Goal: Contribute content: Contribute content

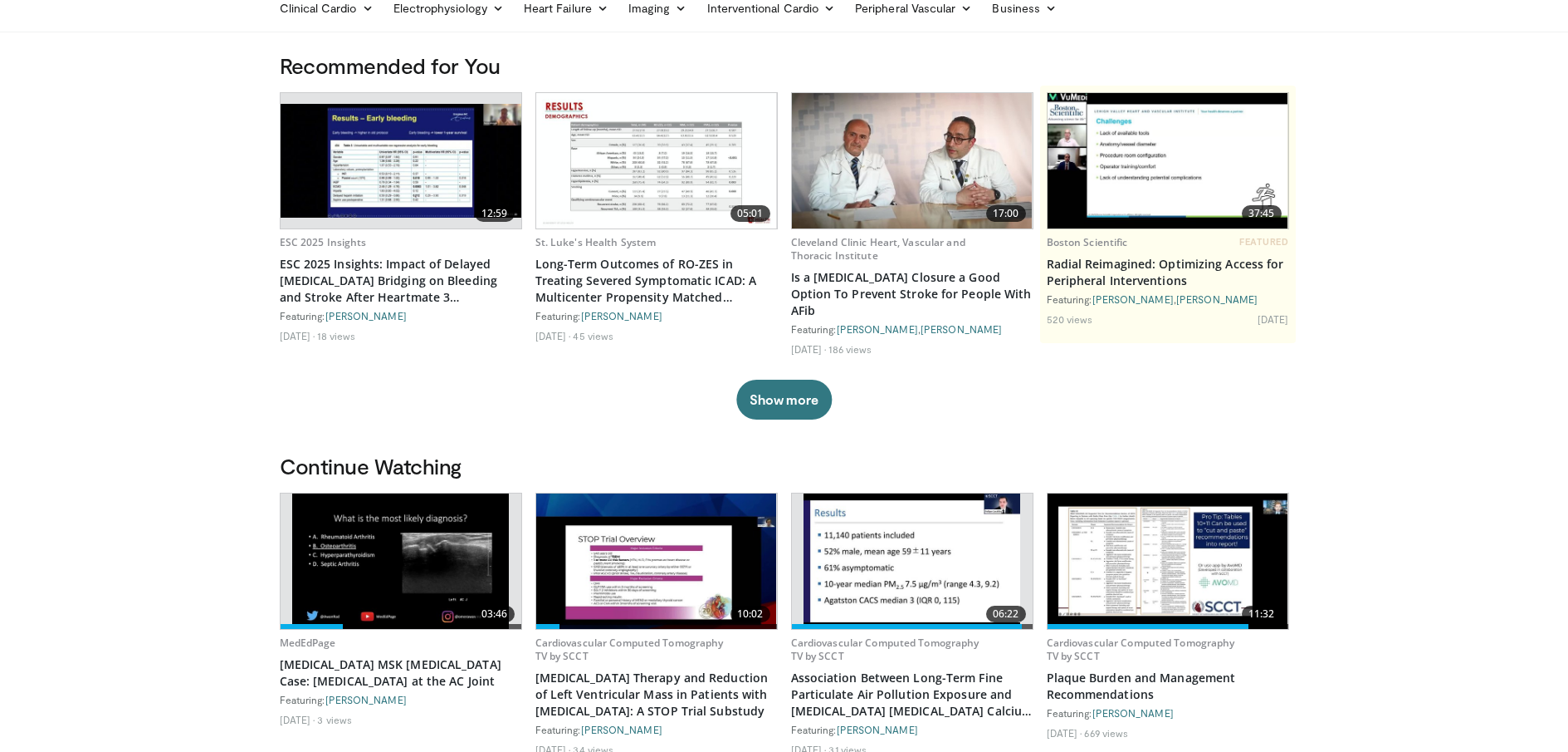
scroll to position [124, 0]
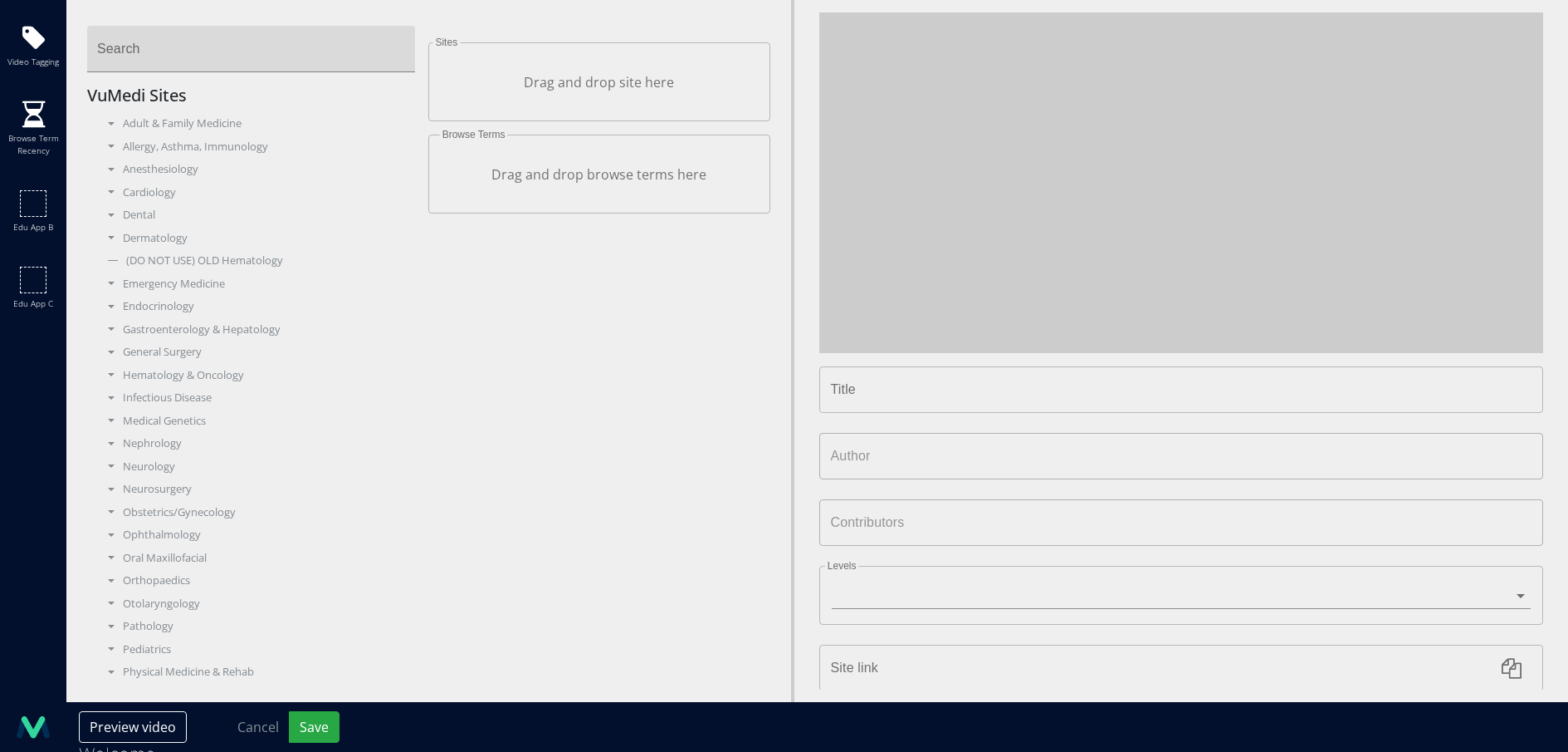
type input "**********"
type input "*******"
type input "**********"
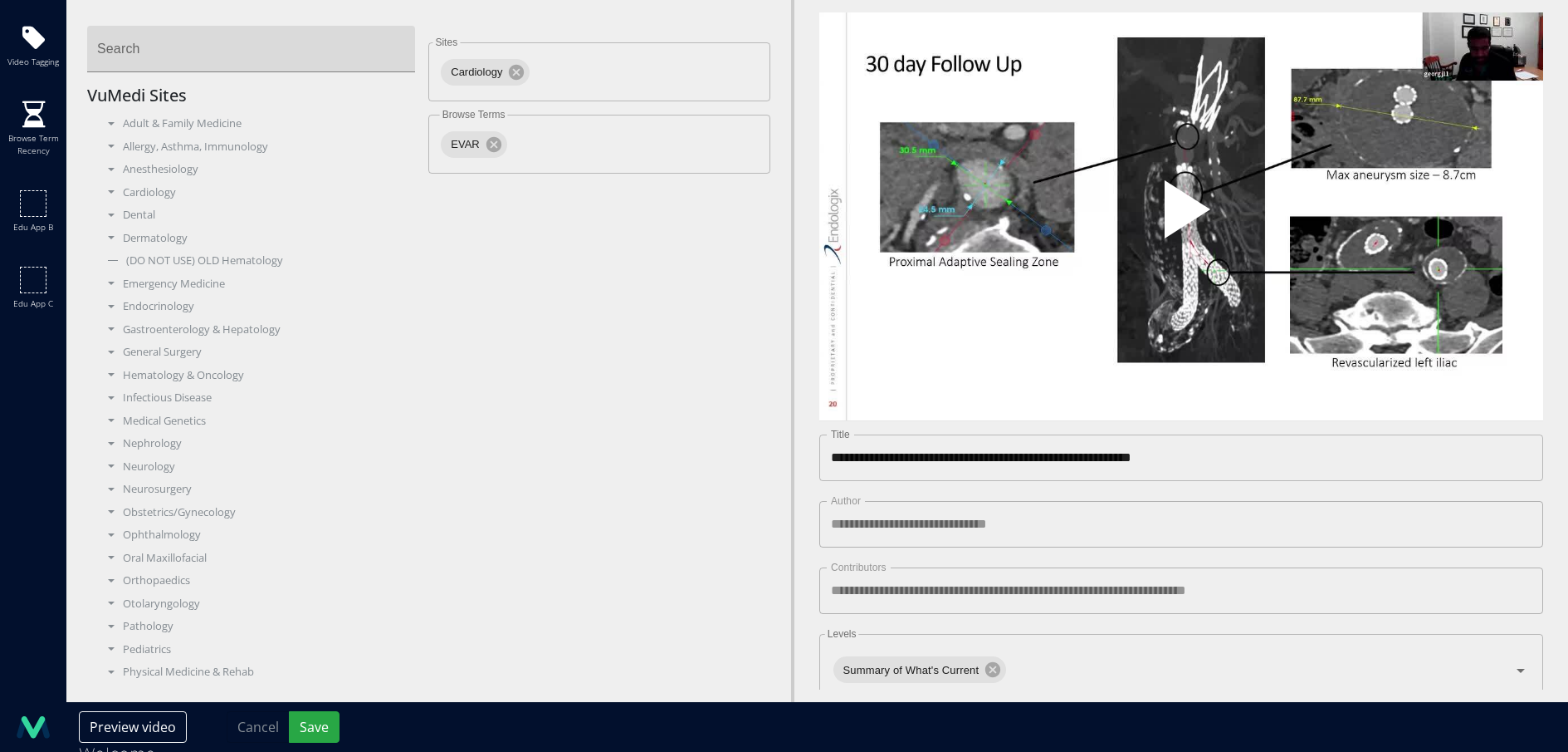
click at [1181, 216] on span "Video Player" at bounding box center [1181, 216] width 0 height 0
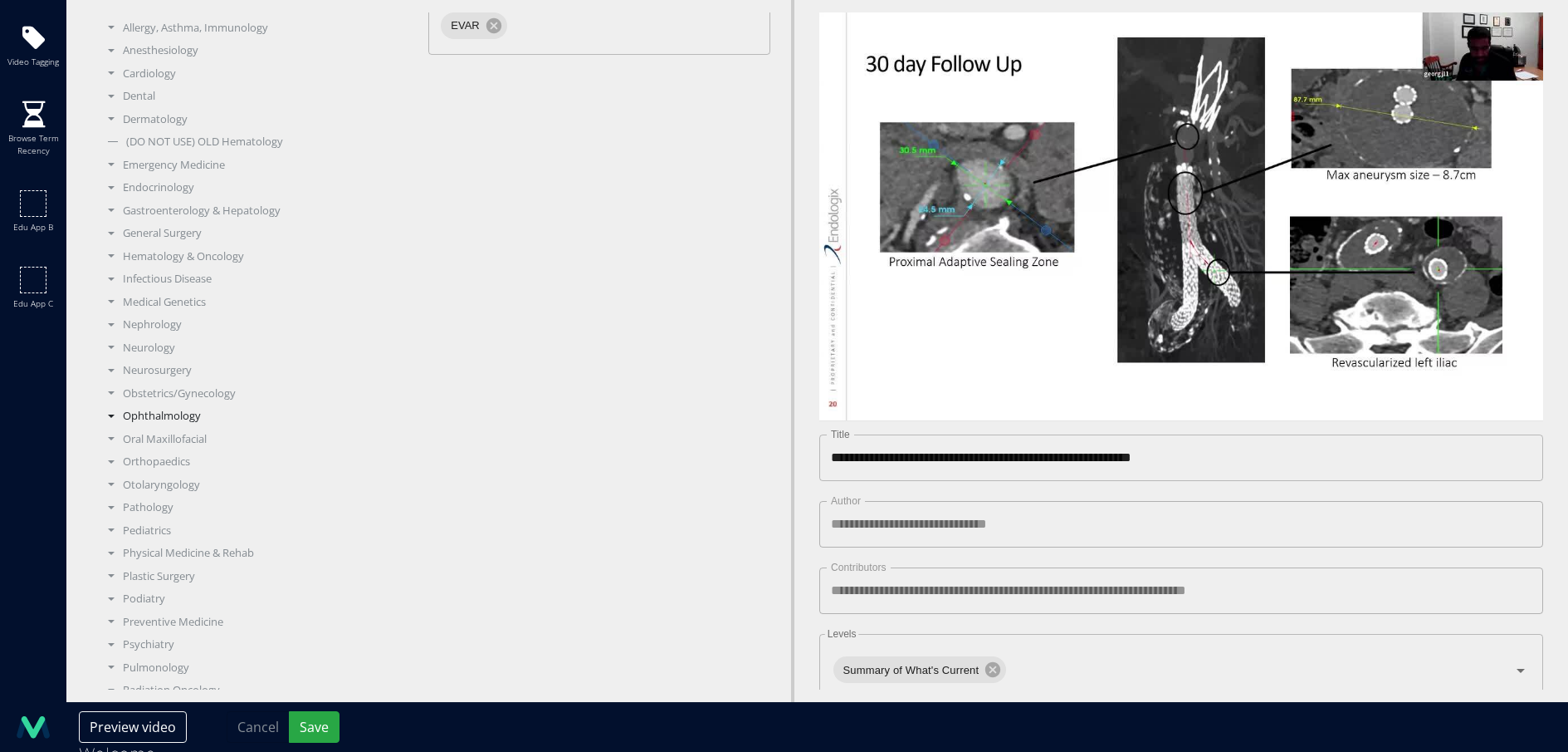
scroll to position [199, 0]
click at [148, 628] on div "Radiology" at bounding box center [257, 633] width 316 height 17
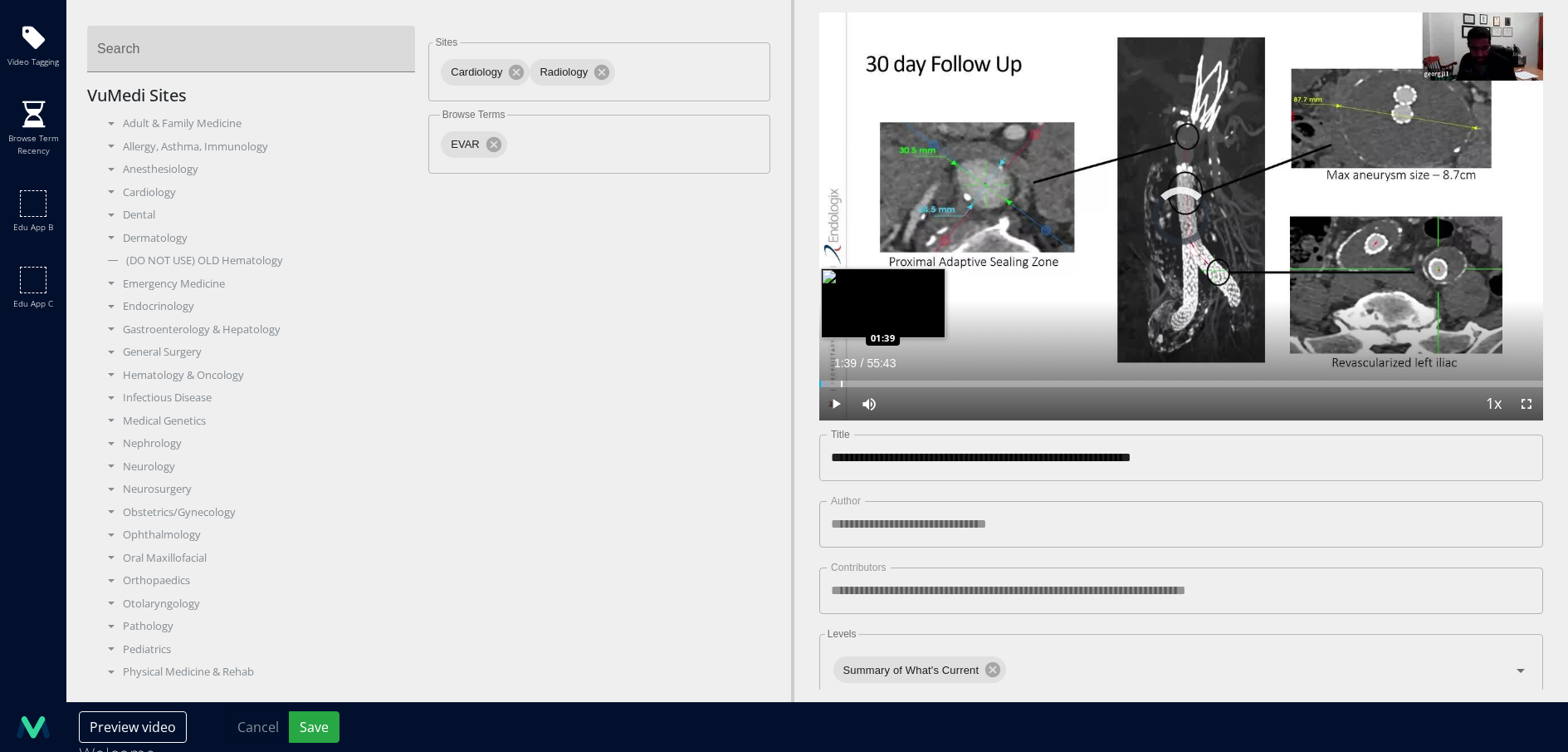
click at [841, 382] on div "Progress Bar" at bounding box center [842, 384] width 2 height 7
click at [862, 380] on div "Progress Bar" at bounding box center [863, 384] width 2 height 7
click at [886, 380] on div "Progress Bar" at bounding box center [887, 384] width 2 height 7
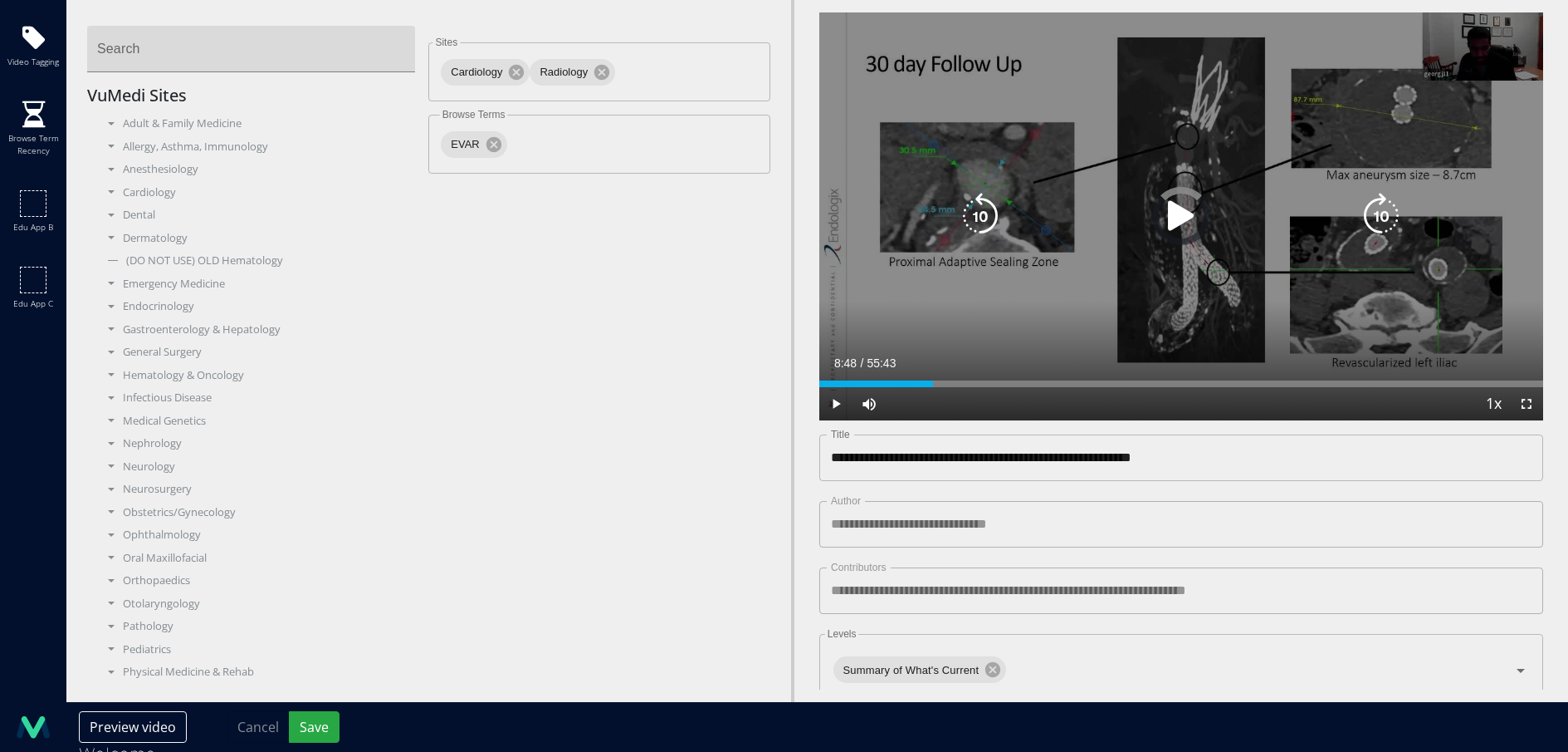
click at [933, 379] on div "Loaded : 9.87% 08:48 08:48" at bounding box center [1181, 379] width 724 height 16
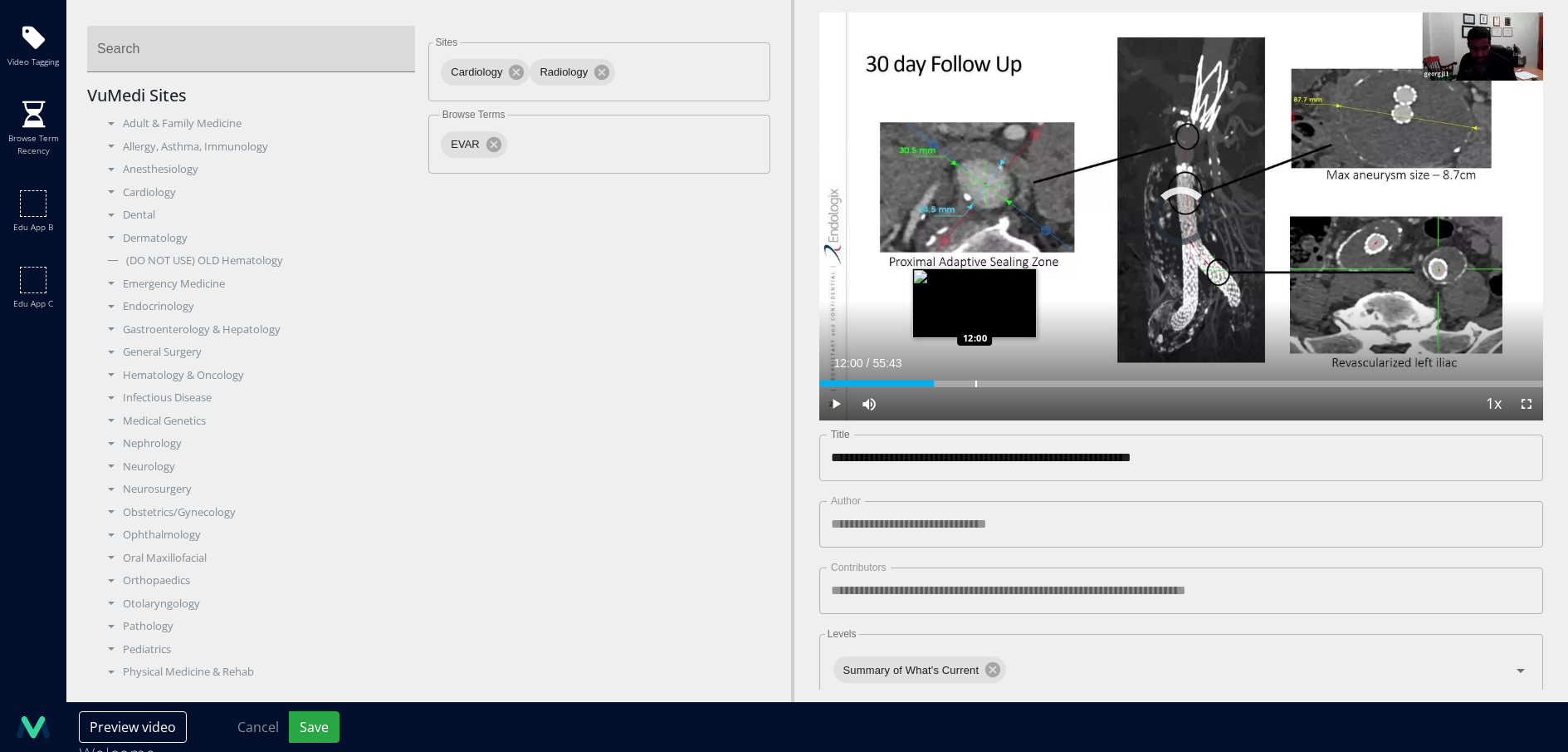
click at [975, 381] on div "Progress Bar" at bounding box center [976, 384] width 2 height 7
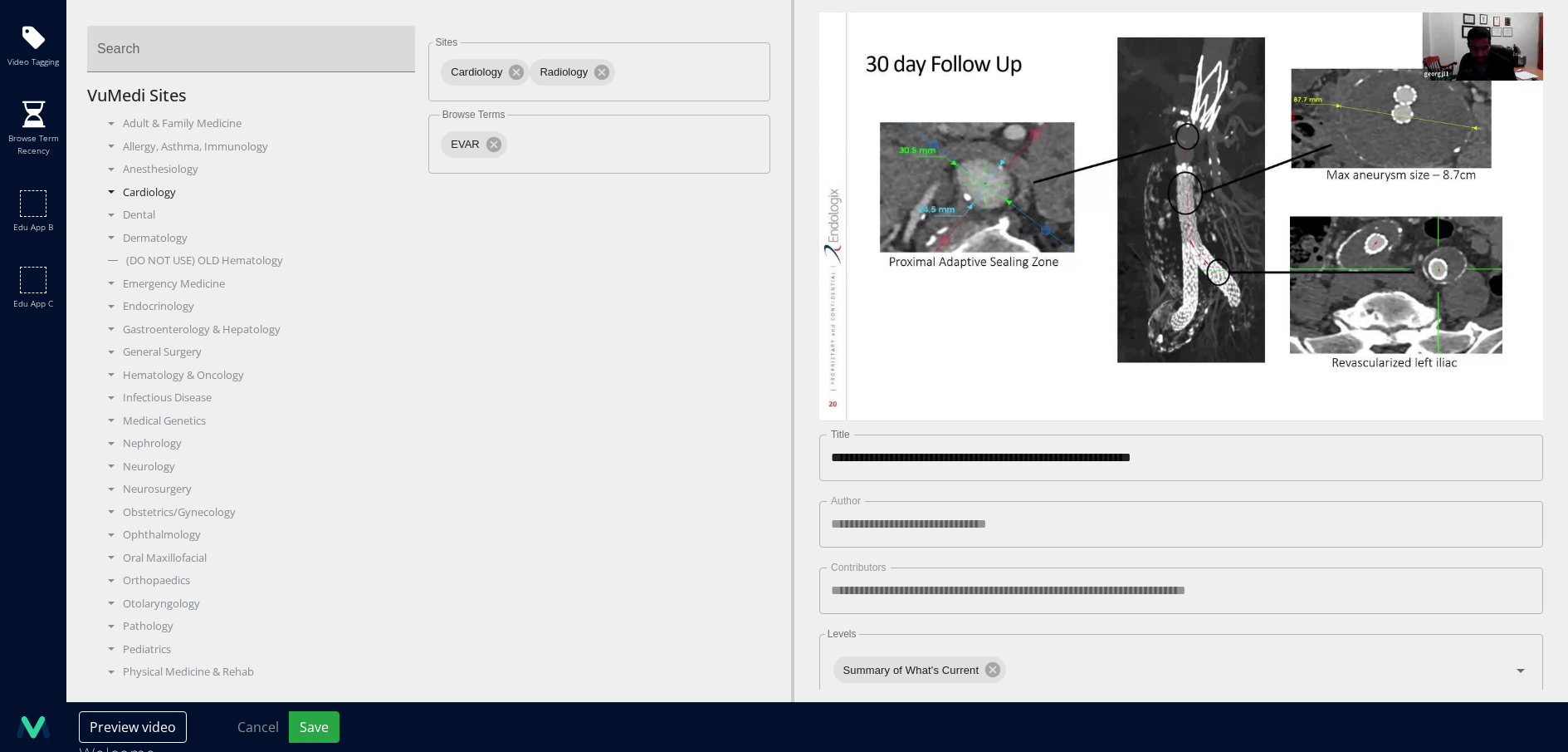
click at [161, 197] on div "Cardiology" at bounding box center [257, 193] width 316 height 17
click at [205, 529] on div "Surgery - Vascular" at bounding box center [263, 535] width 304 height 17
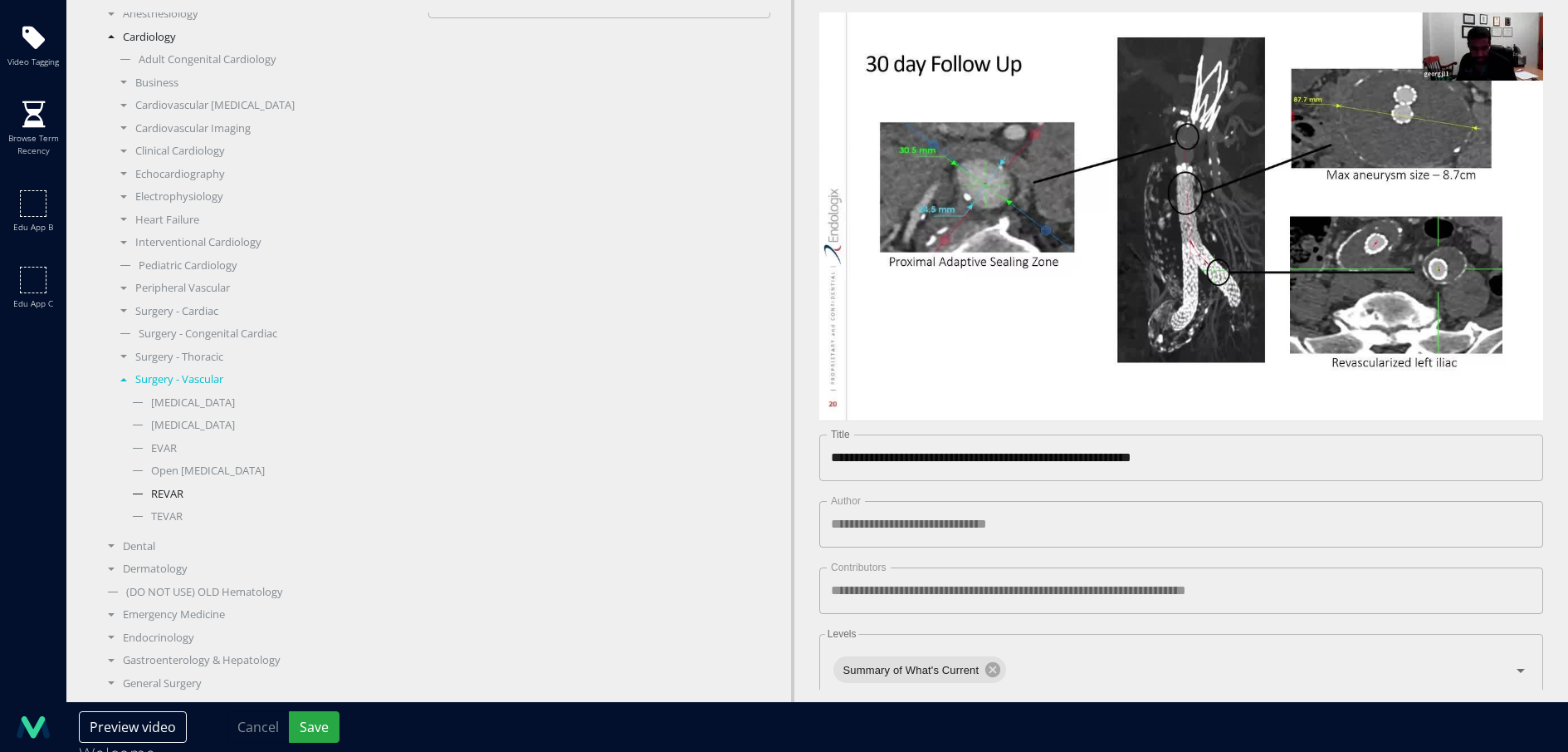
scroll to position [161, 0]
click at [198, 349] on div "Surgery - Thoracic" at bounding box center [263, 352] width 304 height 17
click at [204, 330] on div "Surgery - Congenital Cardiac" at bounding box center [263, 329] width 304 height 17
click at [192, 310] on div "Surgery - Cardiac" at bounding box center [263, 307] width 304 height 17
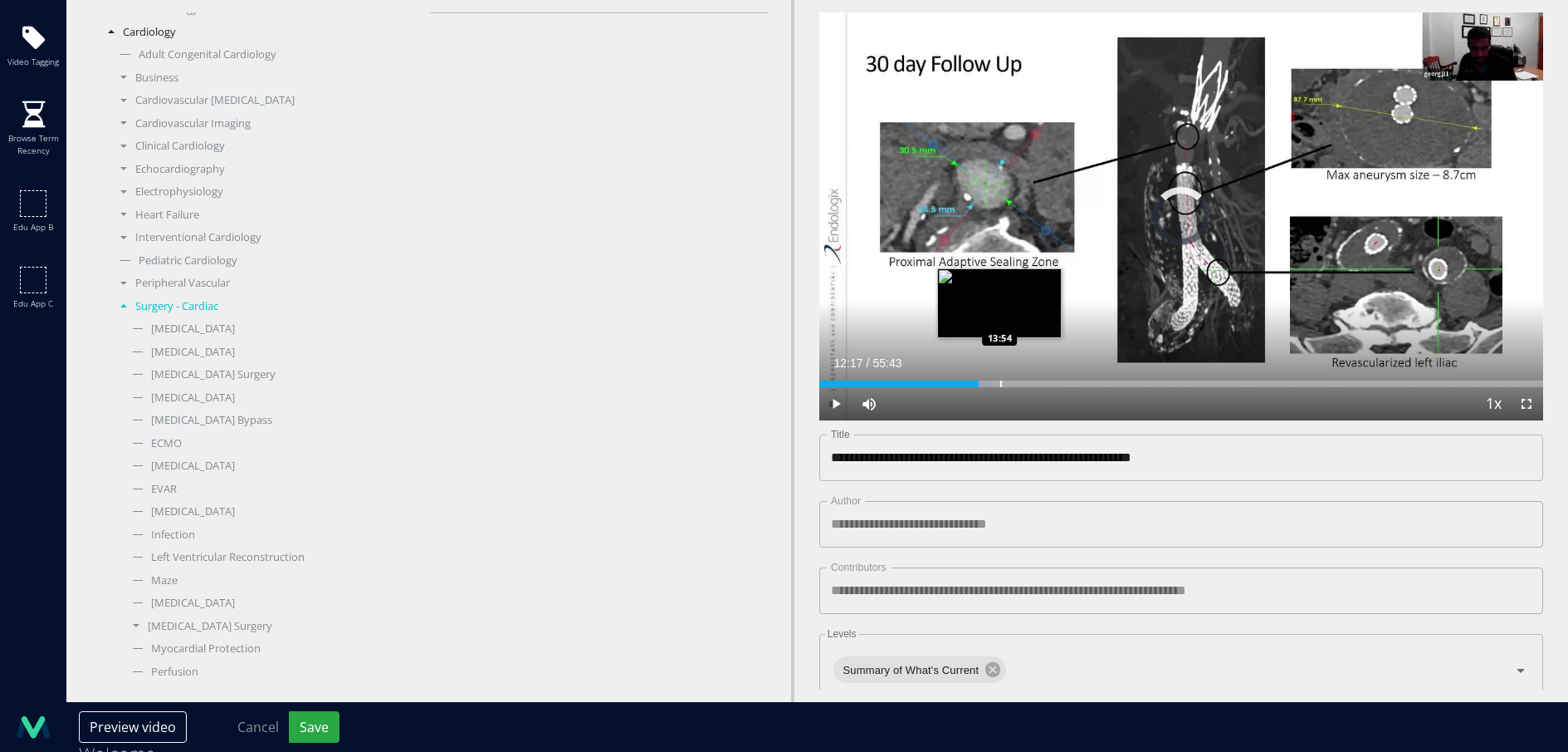
click at [1000, 381] on div "Progress Bar" at bounding box center [1001, 384] width 2 height 7
click at [1038, 380] on div "Progress Bar" at bounding box center [1039, 384] width 2 height 7
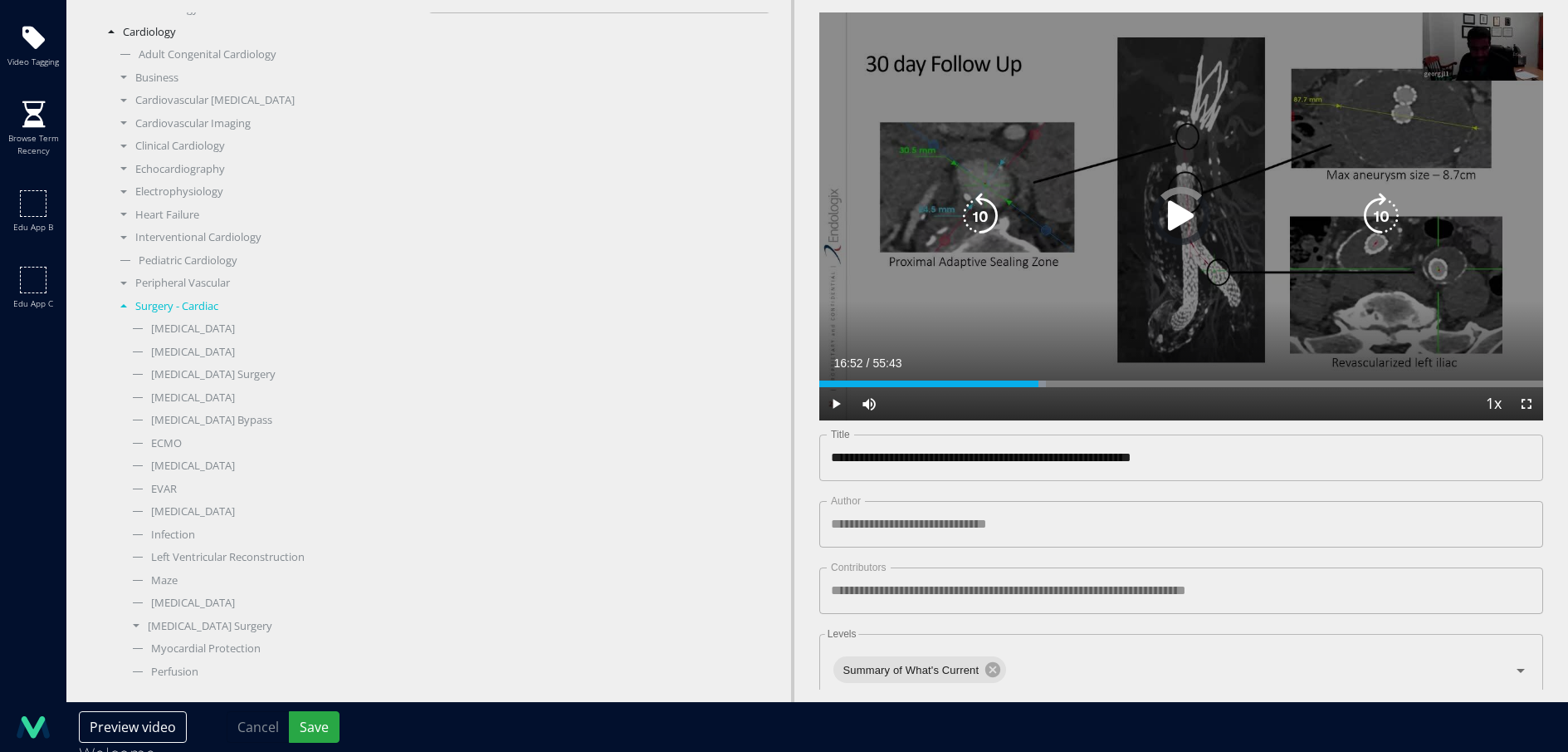
click at [1060, 379] on div "Loaded : 31.40% 16:52 18:34" at bounding box center [1181, 379] width 724 height 16
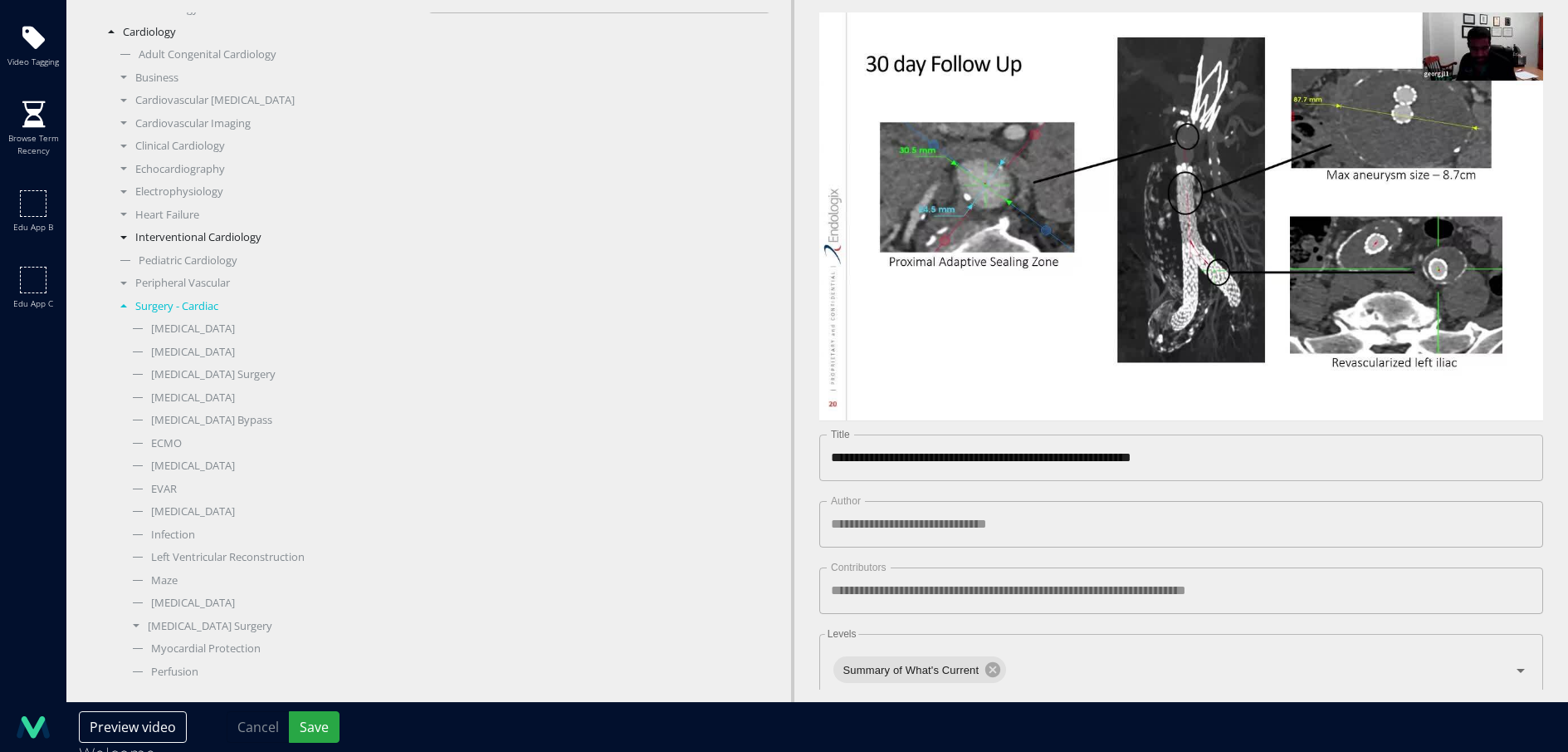
click at [207, 241] on div "Interventional Cardiology" at bounding box center [263, 238] width 304 height 17
click at [166, 344] on div "Vascular" at bounding box center [270, 352] width 292 height 17
click at [222, 370] on div "Aneurysm Aortic" at bounding box center [277, 374] width 279 height 17
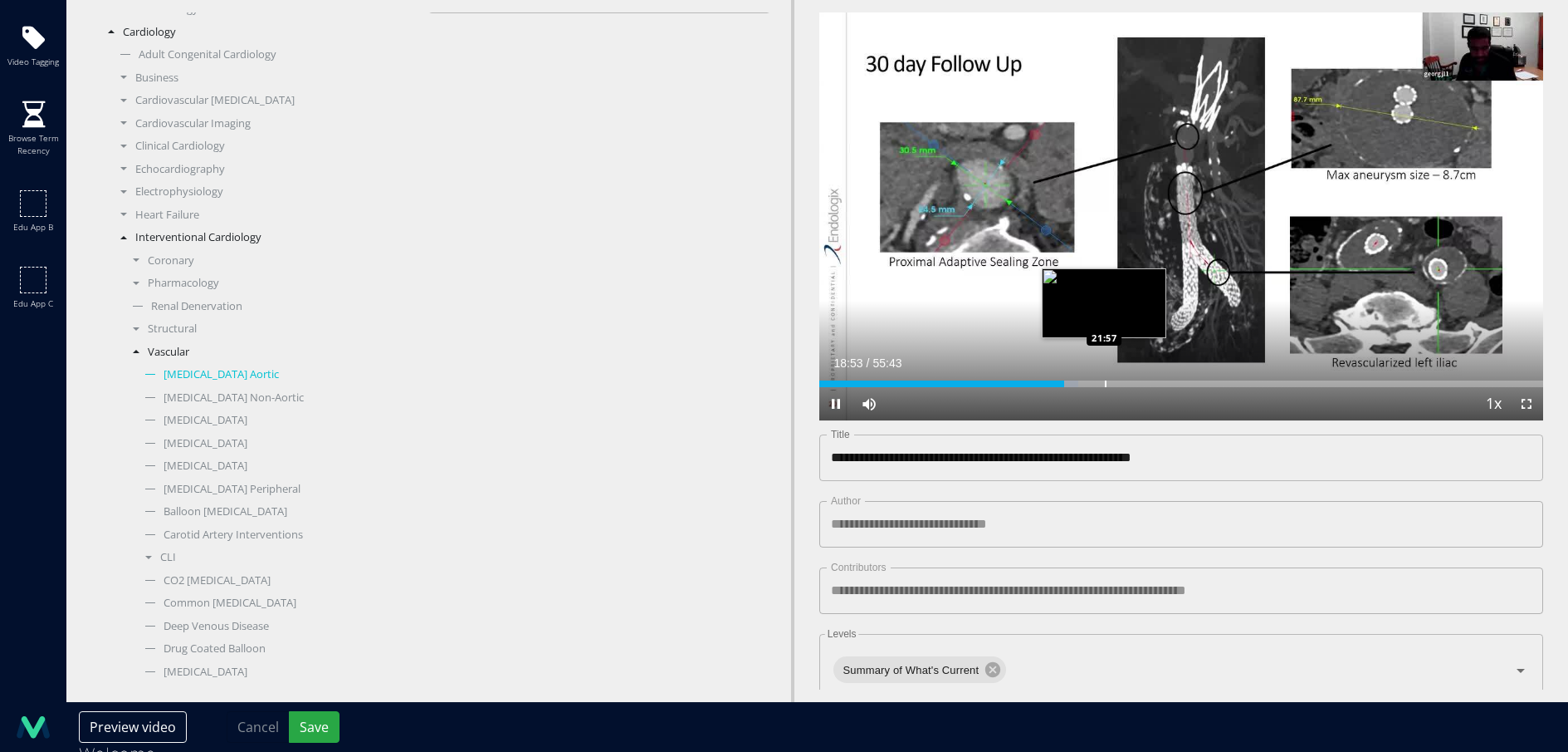
click at [1105, 381] on div "Progress Bar" at bounding box center [1106, 384] width 2 height 7
click at [1134, 384] on div "Progress Bar" at bounding box center [1135, 384] width 2 height 7
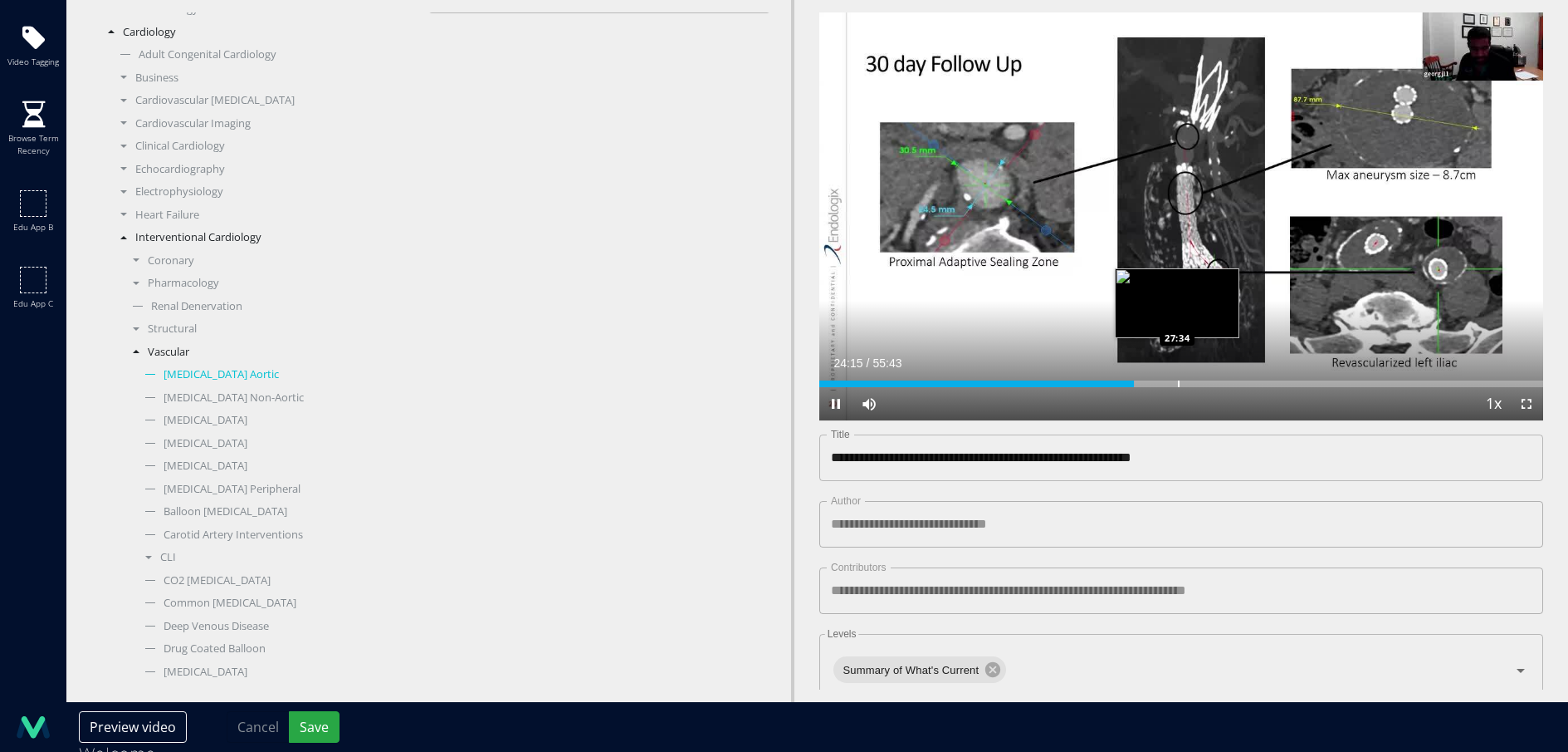
click at [1180, 384] on div "Progress Bar" at bounding box center [1179, 384] width 2 height 7
click at [1237, 384] on div "Progress Bar" at bounding box center [1238, 384] width 2 height 7
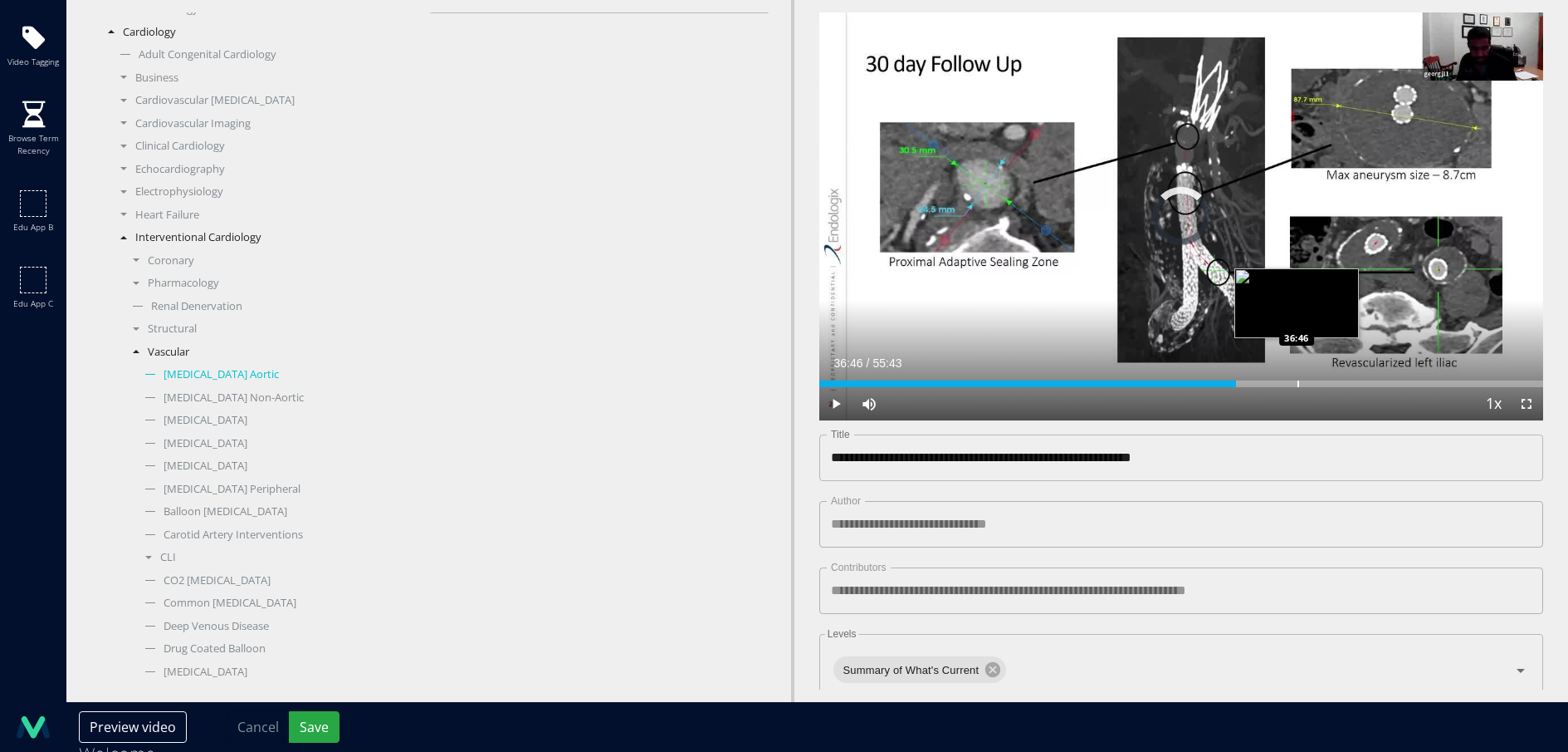
click at [1297, 384] on div "Progress Bar" at bounding box center [1298, 384] width 2 height 7
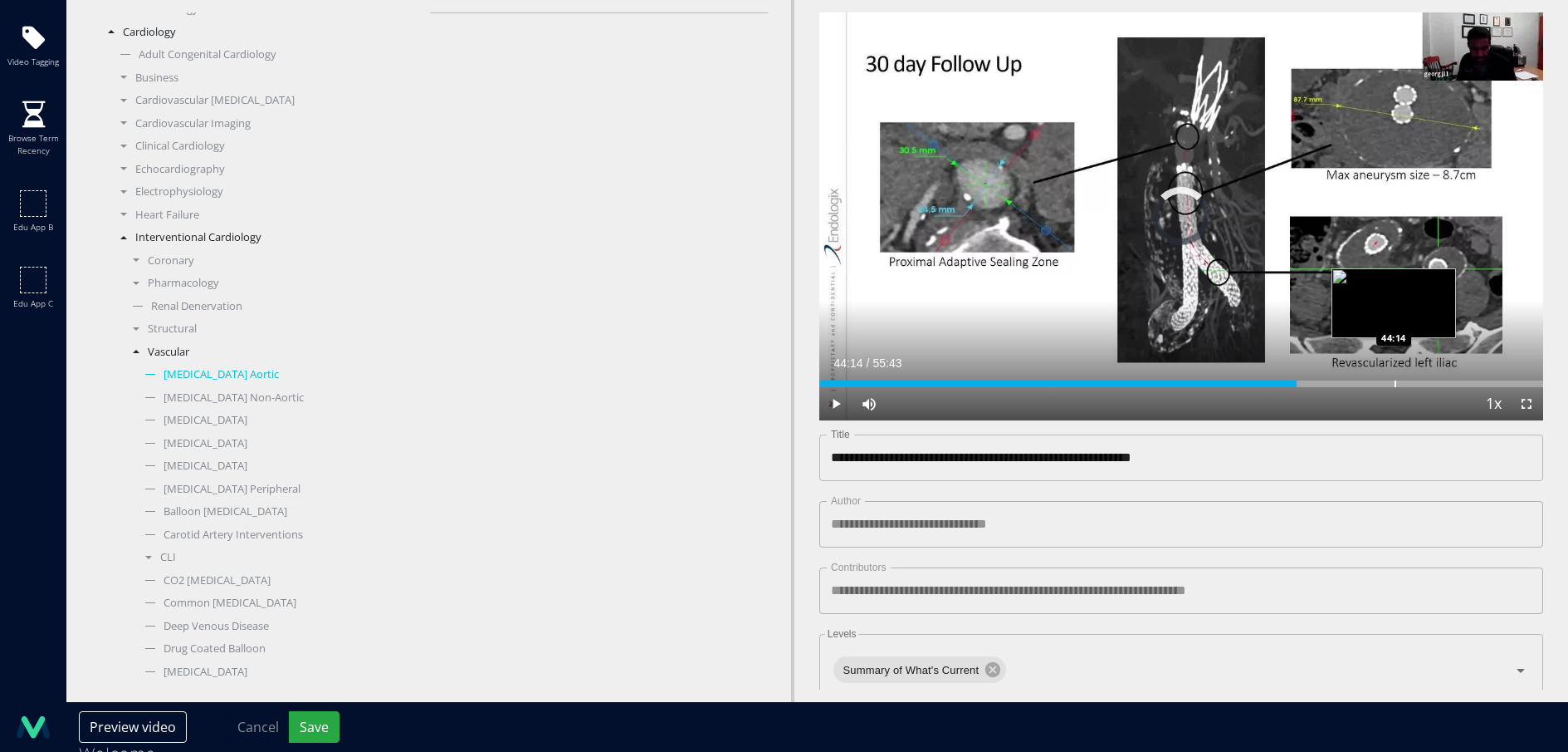
click at [1395, 384] on div "Progress Bar" at bounding box center [1396, 384] width 2 height 7
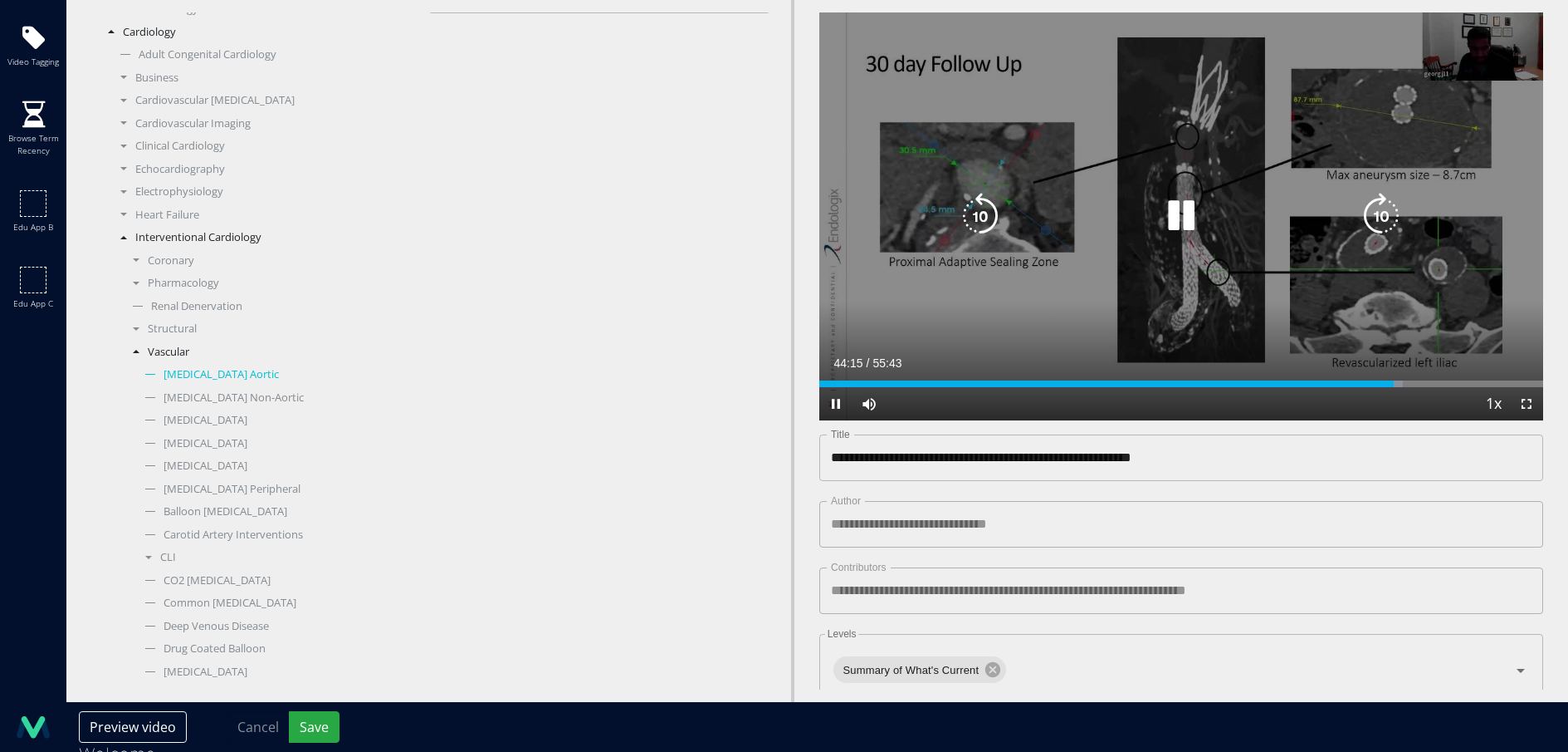
click at [1449, 382] on div "Loaded : 80.62% 44:15 48:30" at bounding box center [1181, 384] width 724 height 7
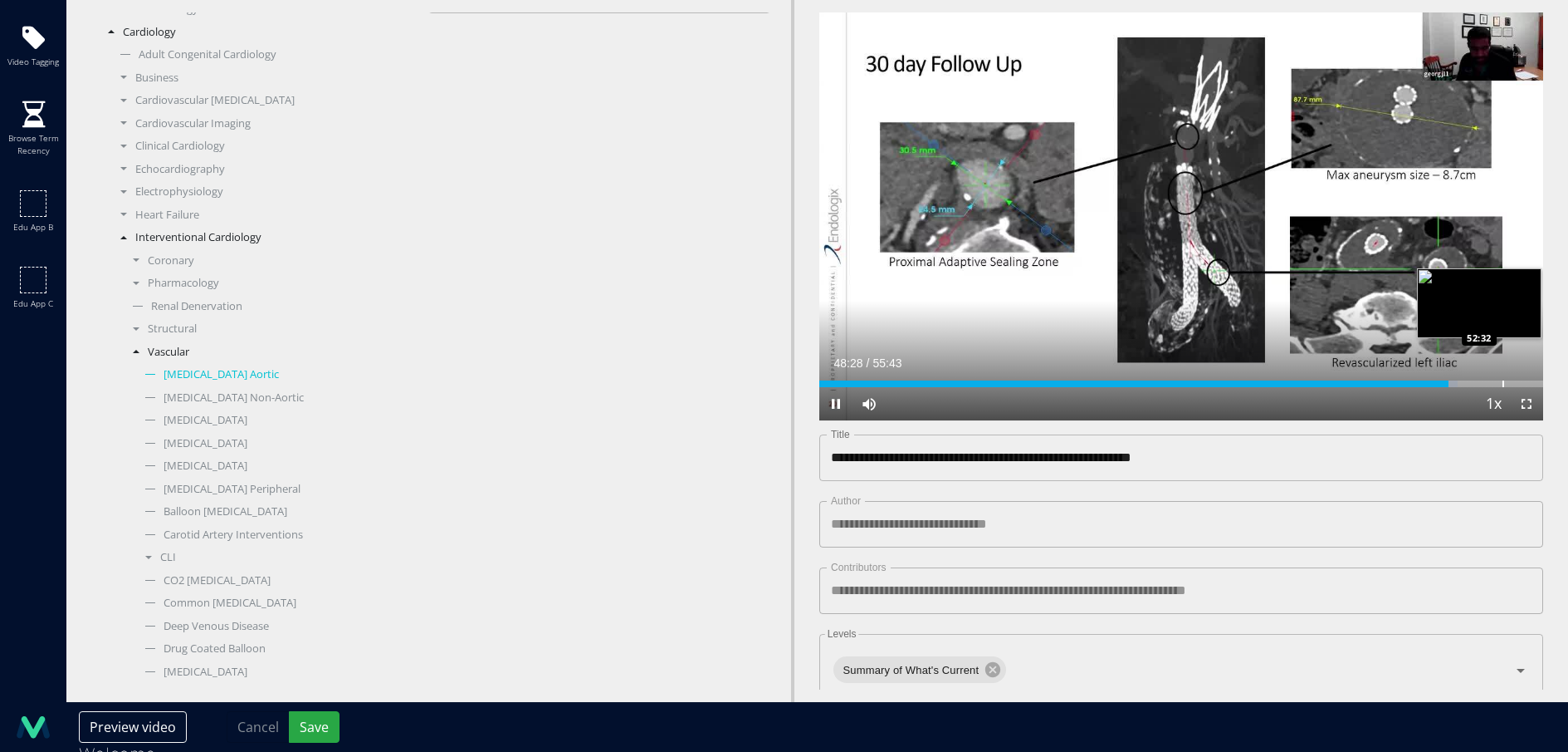
click at [1502, 383] on div "Progress Bar" at bounding box center [1503, 384] width 2 height 7
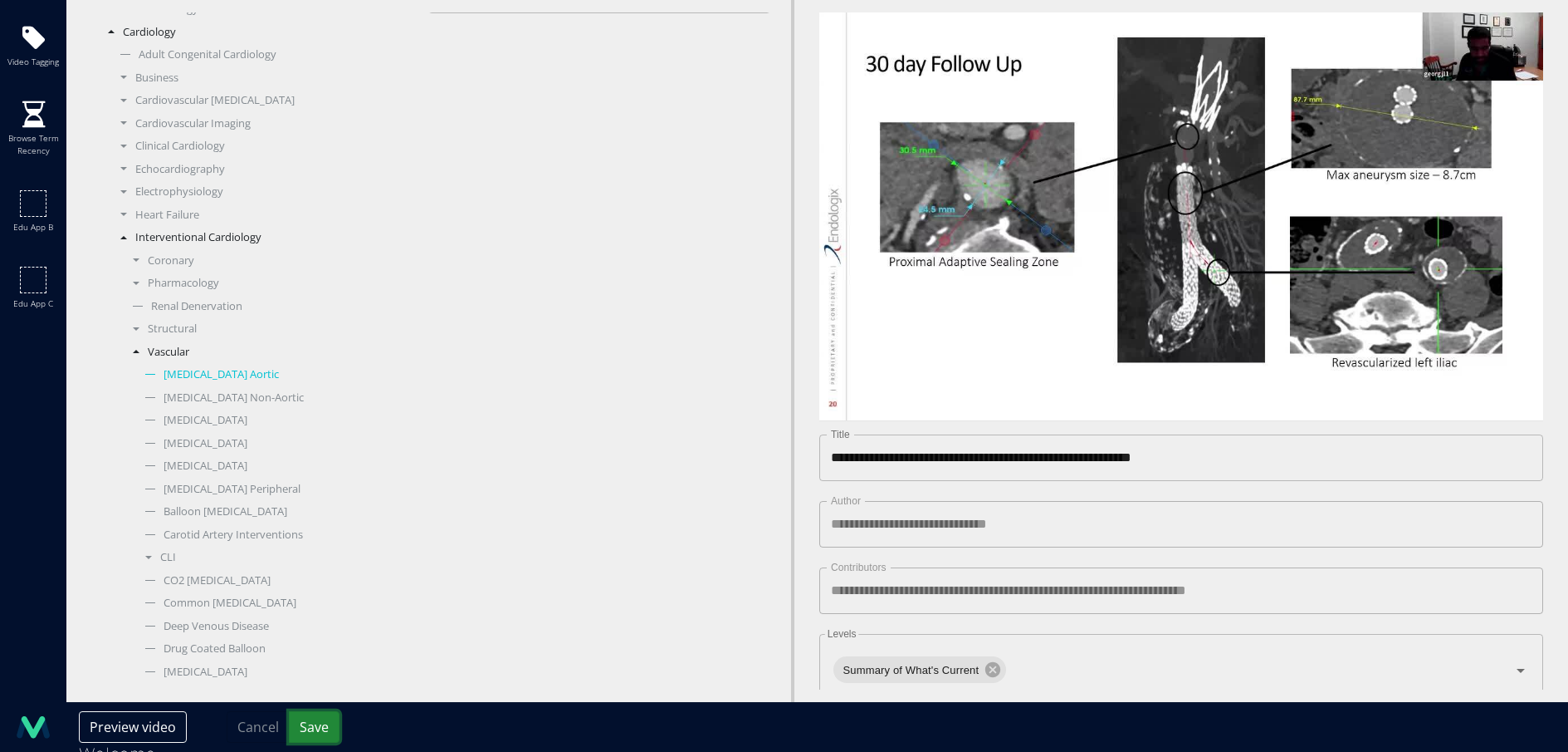
click at [309, 728] on button "Save" at bounding box center [314, 727] width 50 height 32
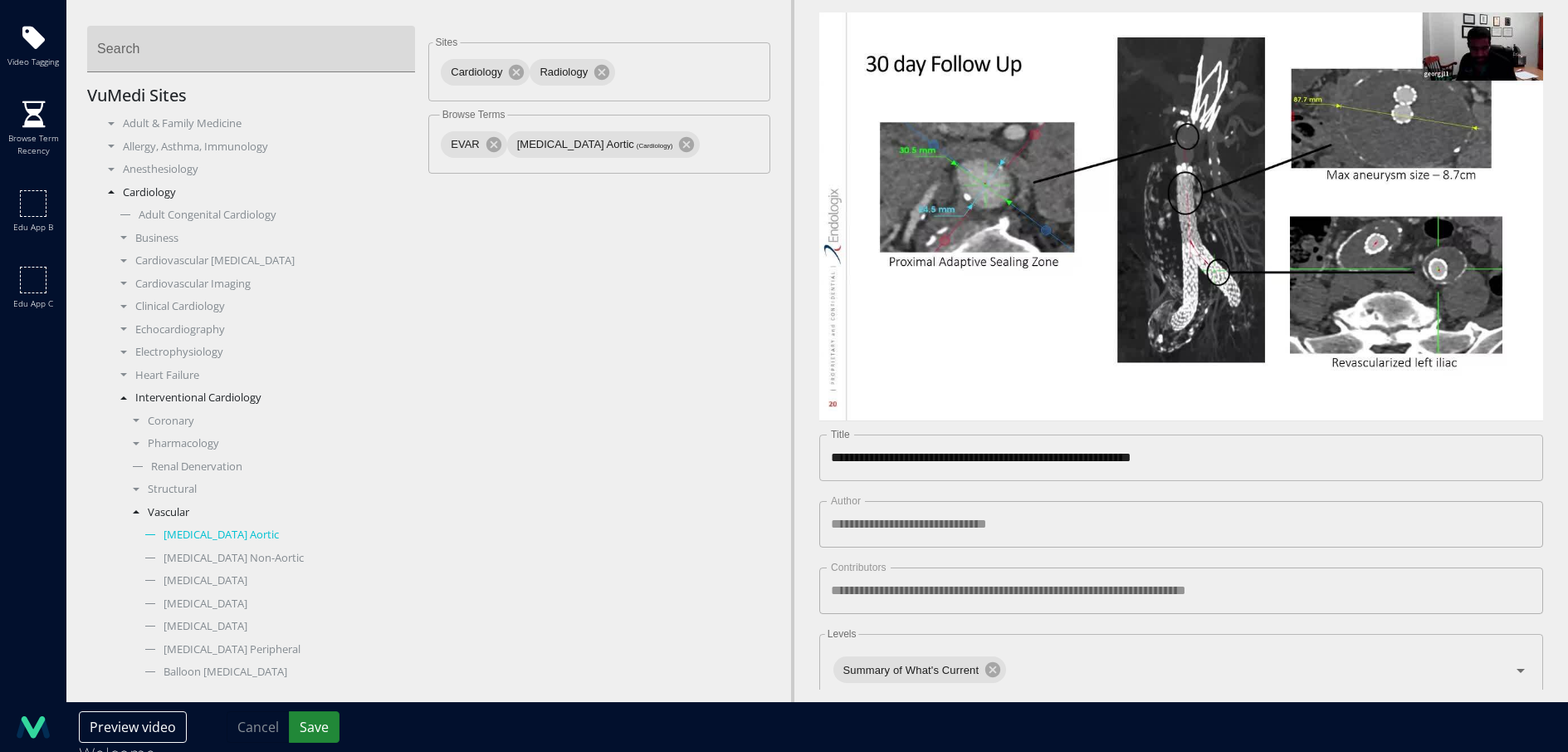
drag, startPoint x: 339, startPoint y: 724, endPoint x: 329, endPoint y: 723, distance: 10.0
click at [338, 724] on div "Preview video Cancel Save" at bounding box center [817, 727] width 1477 height 32
click at [320, 723] on button "Save" at bounding box center [314, 727] width 50 height 32
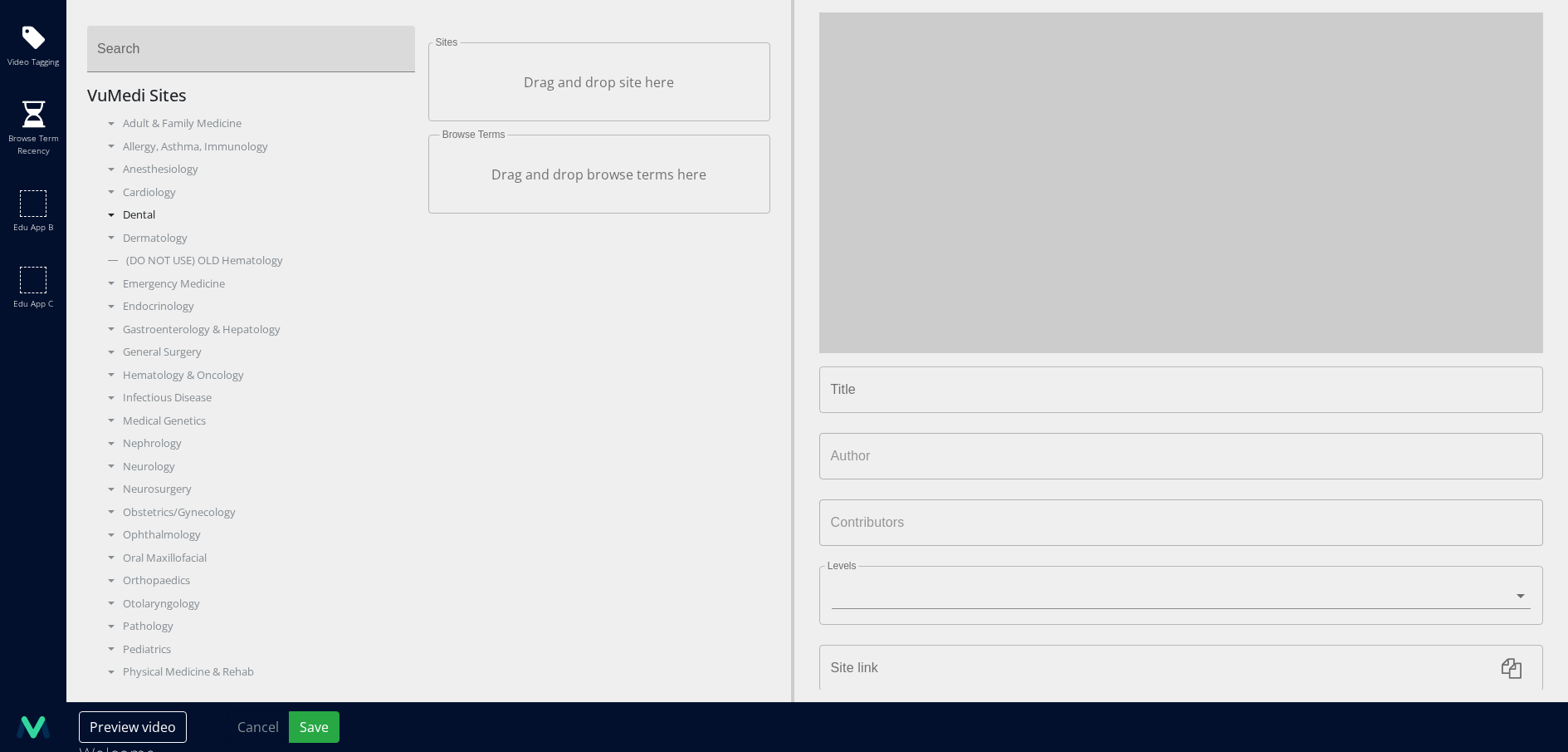
type input "**********"
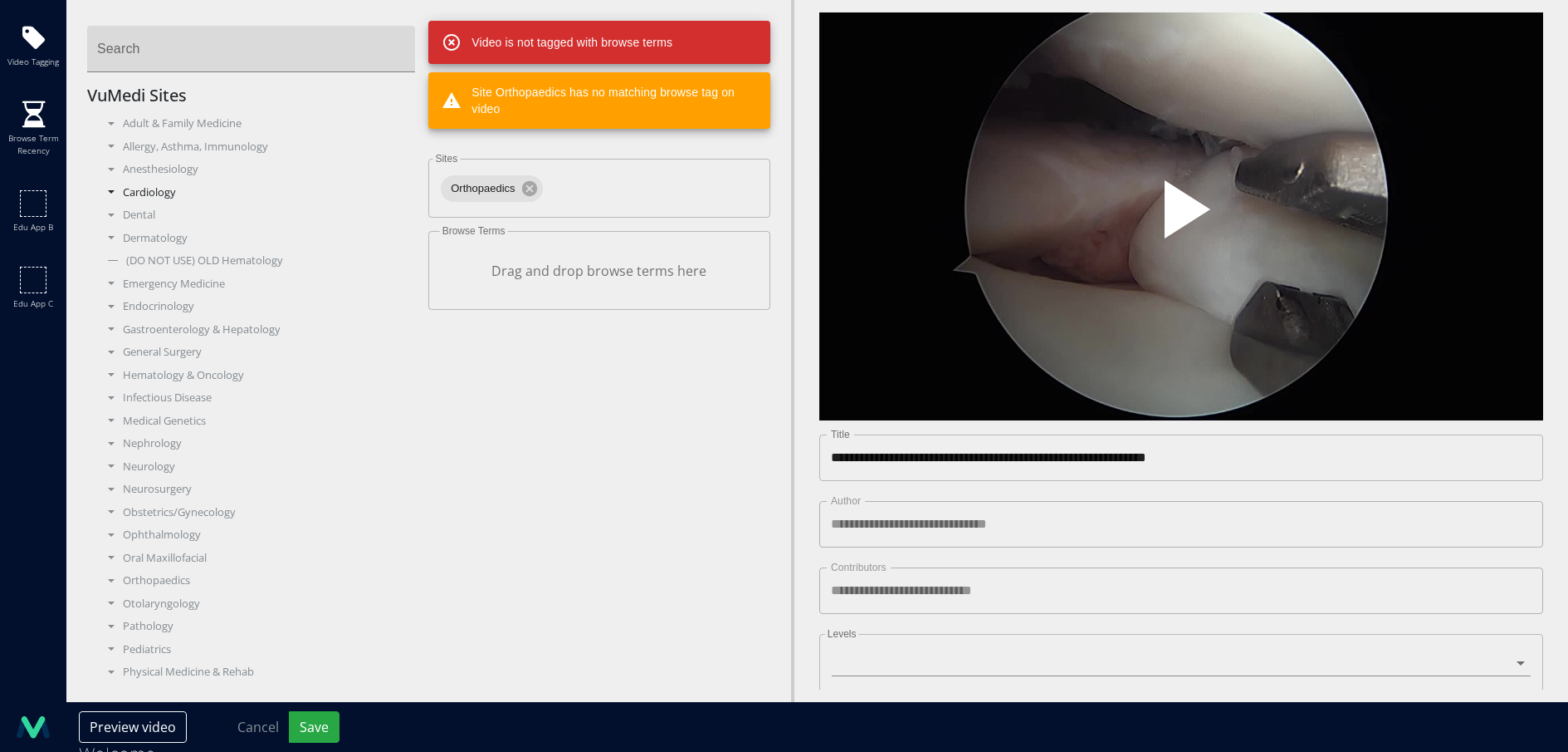
click at [161, 196] on div "Cardiology" at bounding box center [257, 193] width 316 height 17
click at [166, 303] on div "Clinical Cardiology" at bounding box center [263, 307] width 304 height 17
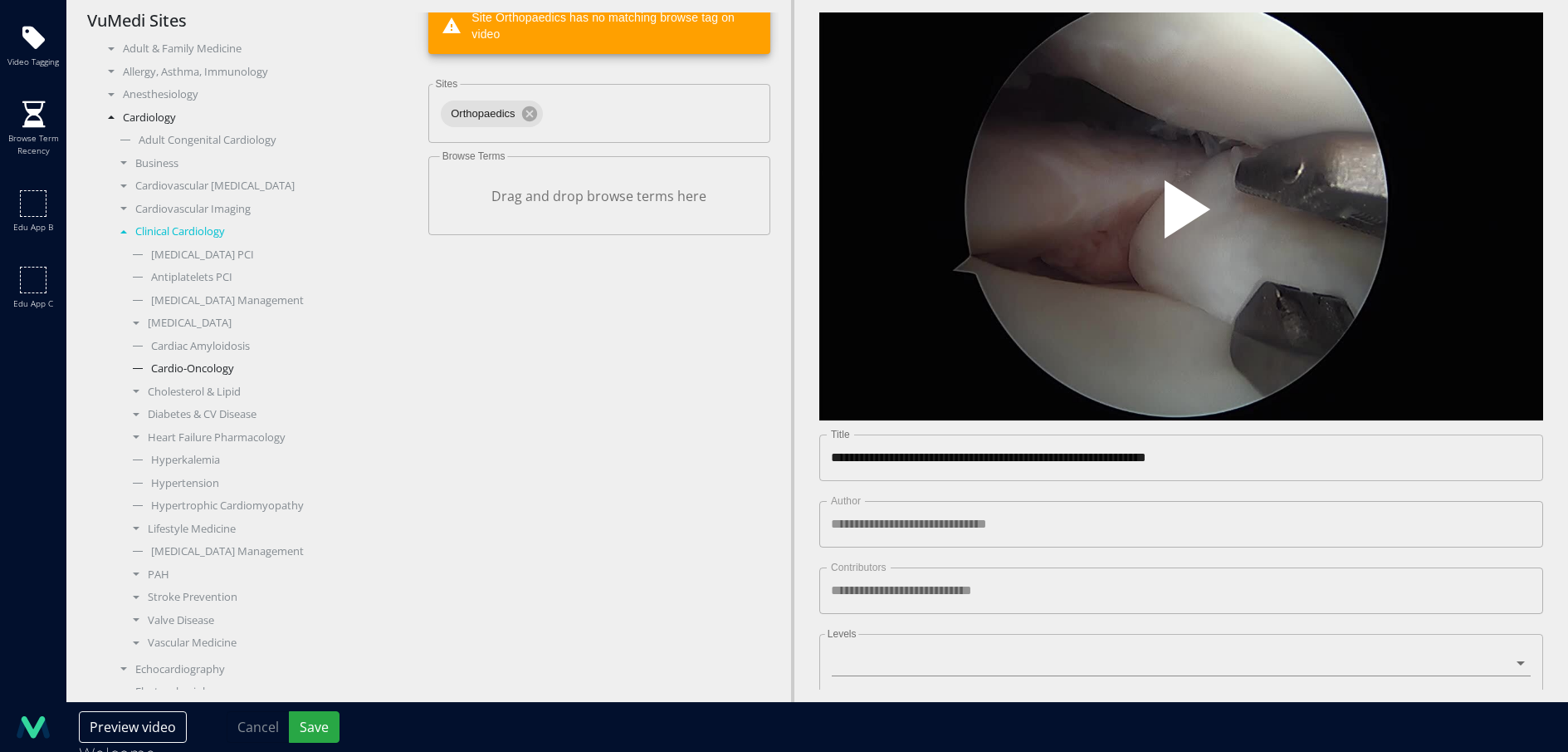
scroll to position [84, 0]
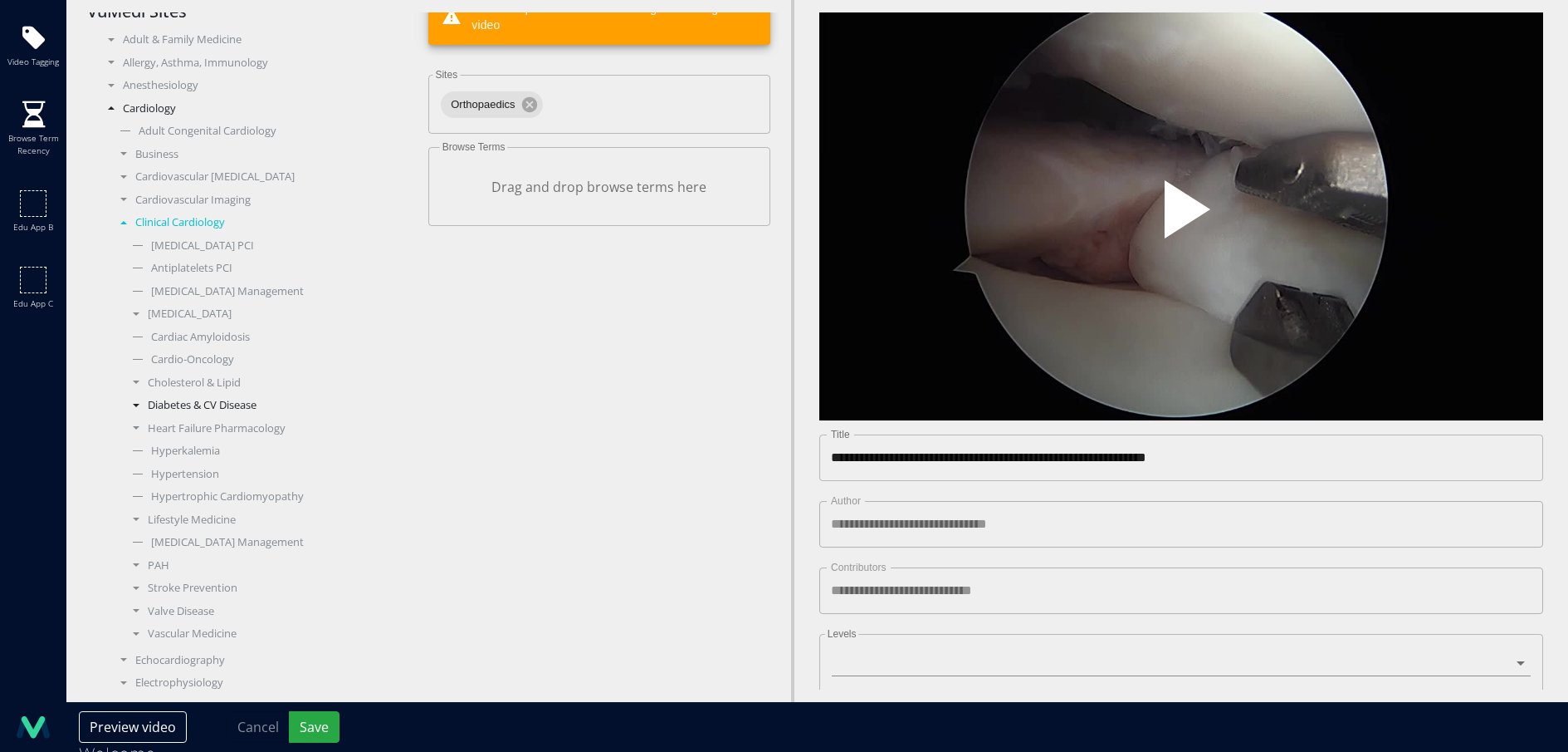
click at [234, 406] on div "Diabetes & CV Disease" at bounding box center [270, 405] width 292 height 17
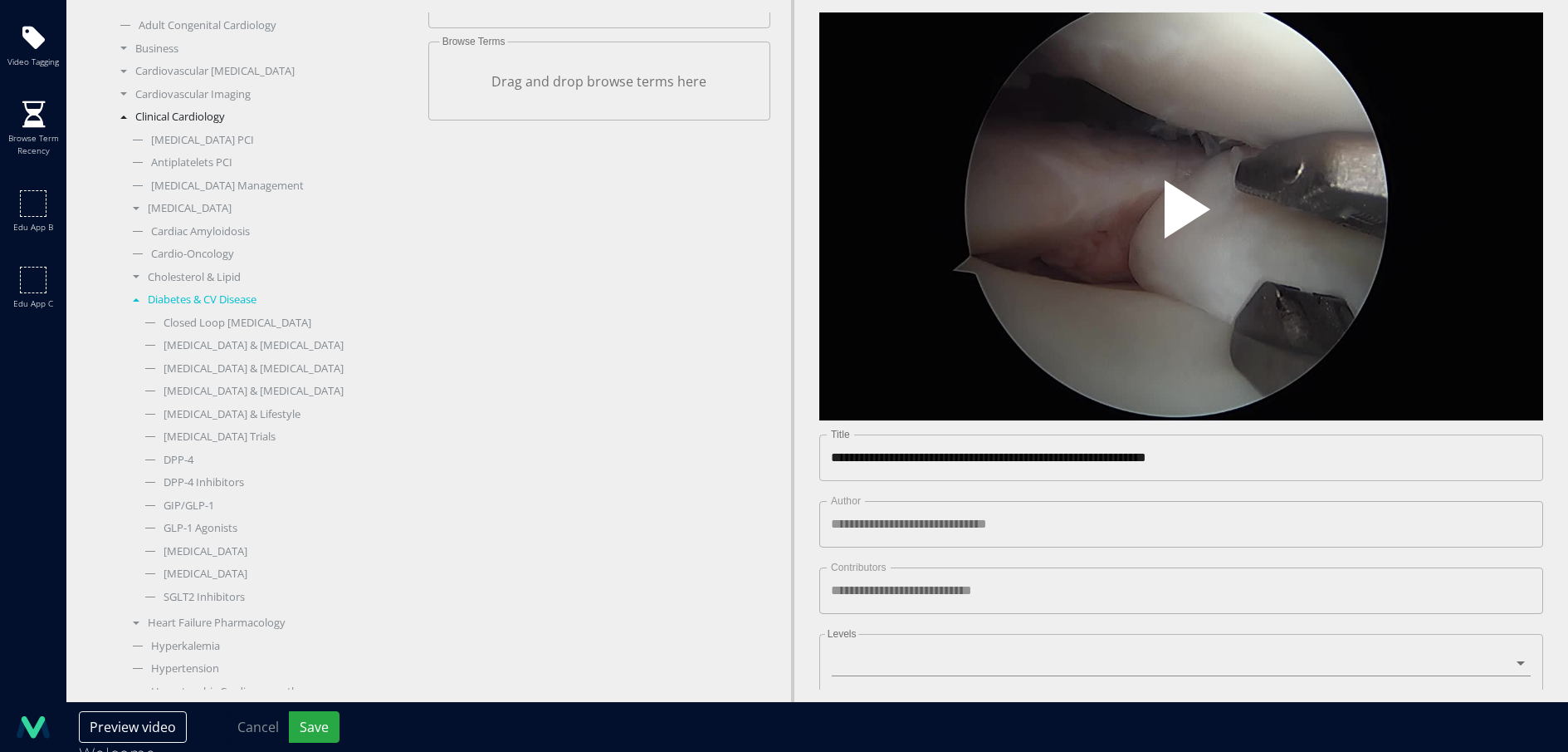
scroll to position [192, 0]
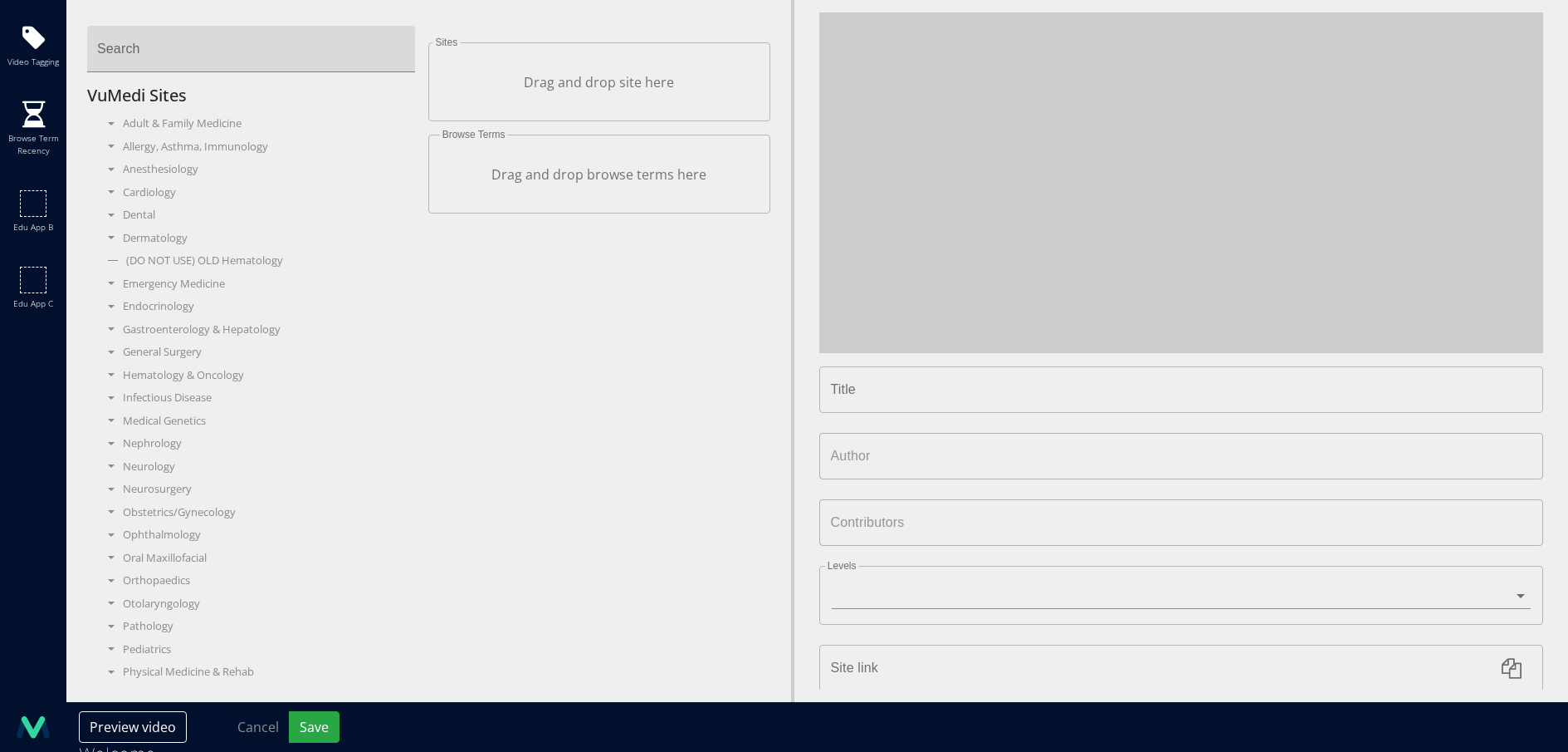
type input "**********"
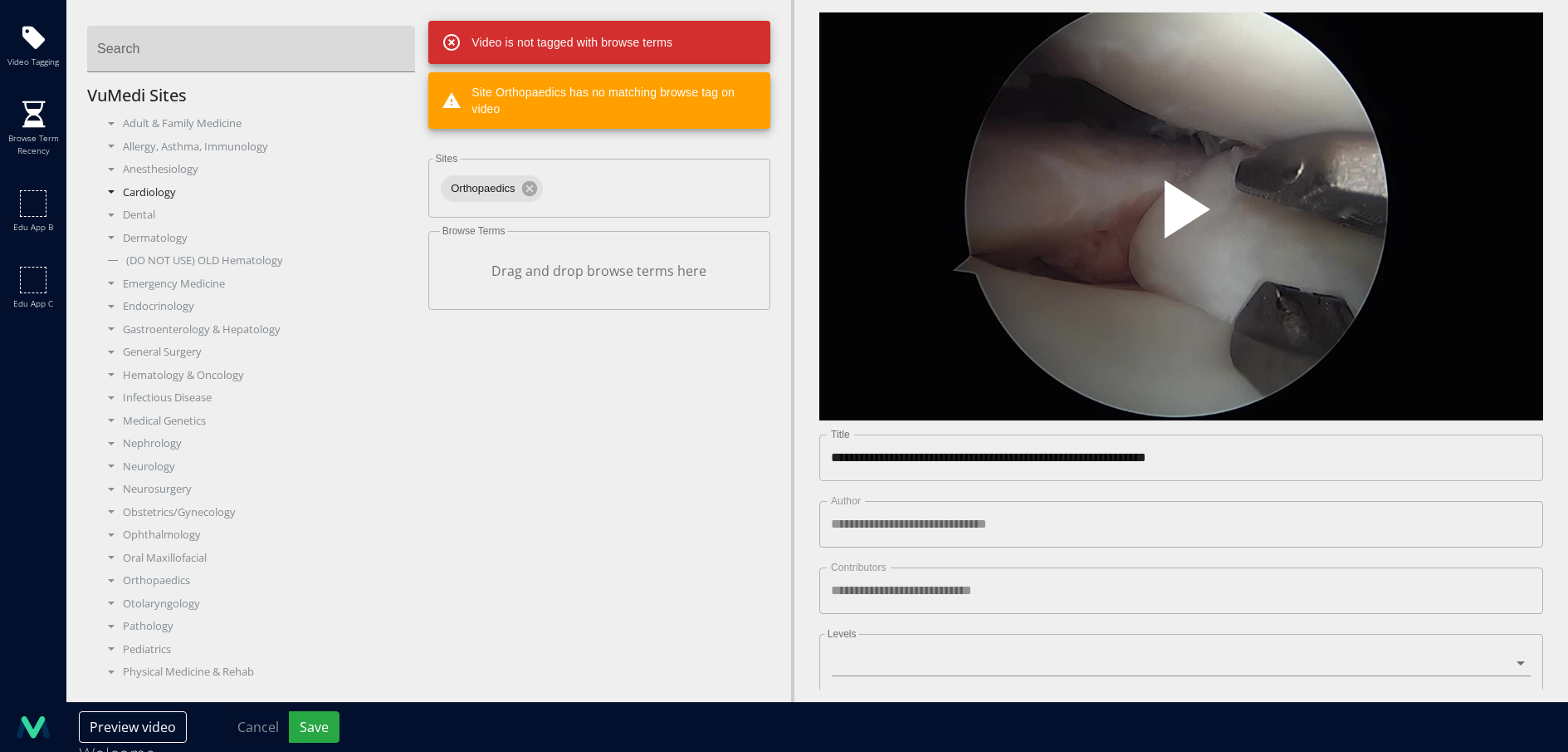
click at [125, 193] on div "Cardiology" at bounding box center [257, 193] width 316 height 17
click at [193, 447] on div "Peripheral Vascular" at bounding box center [263, 443] width 304 height 17
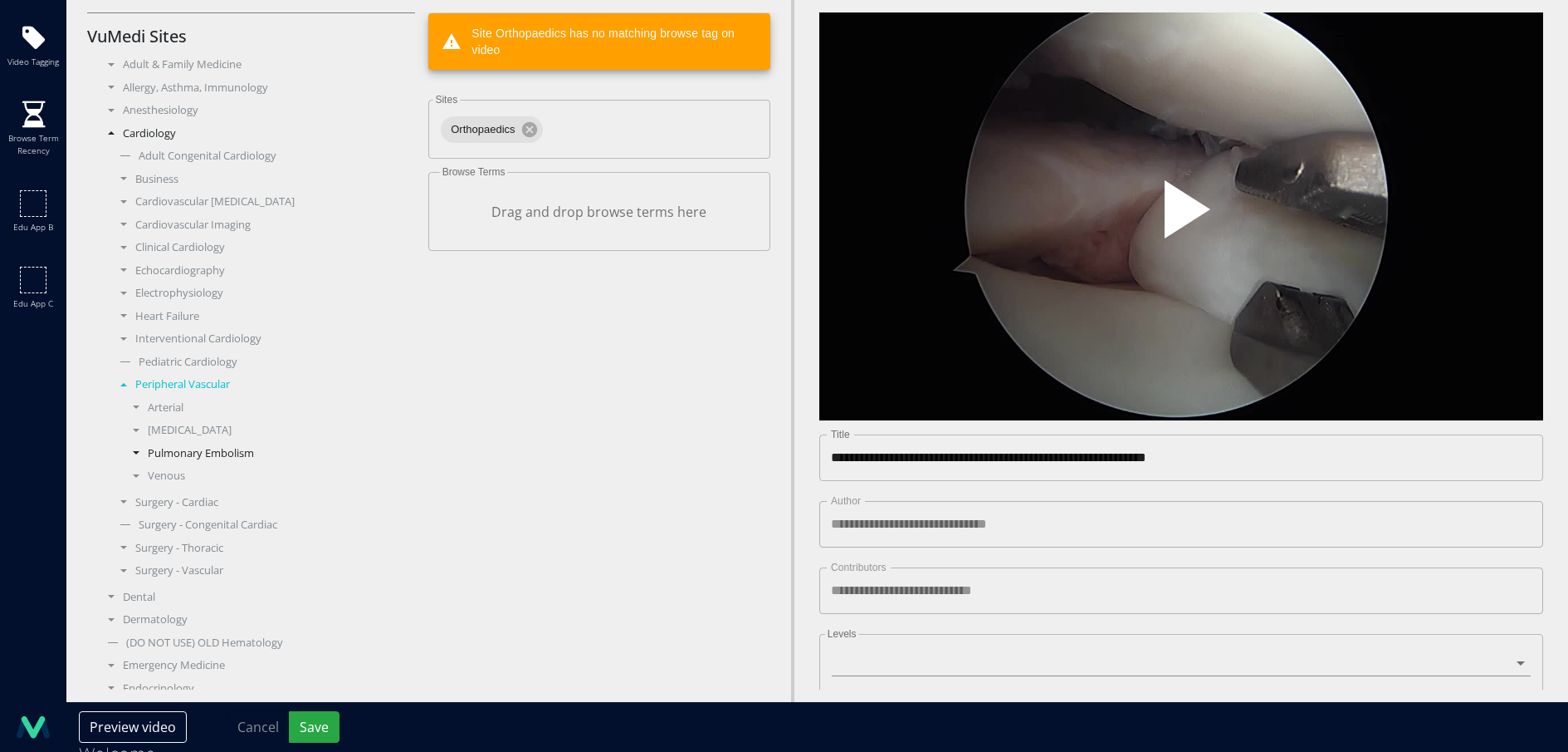
scroll to position [65, 0]
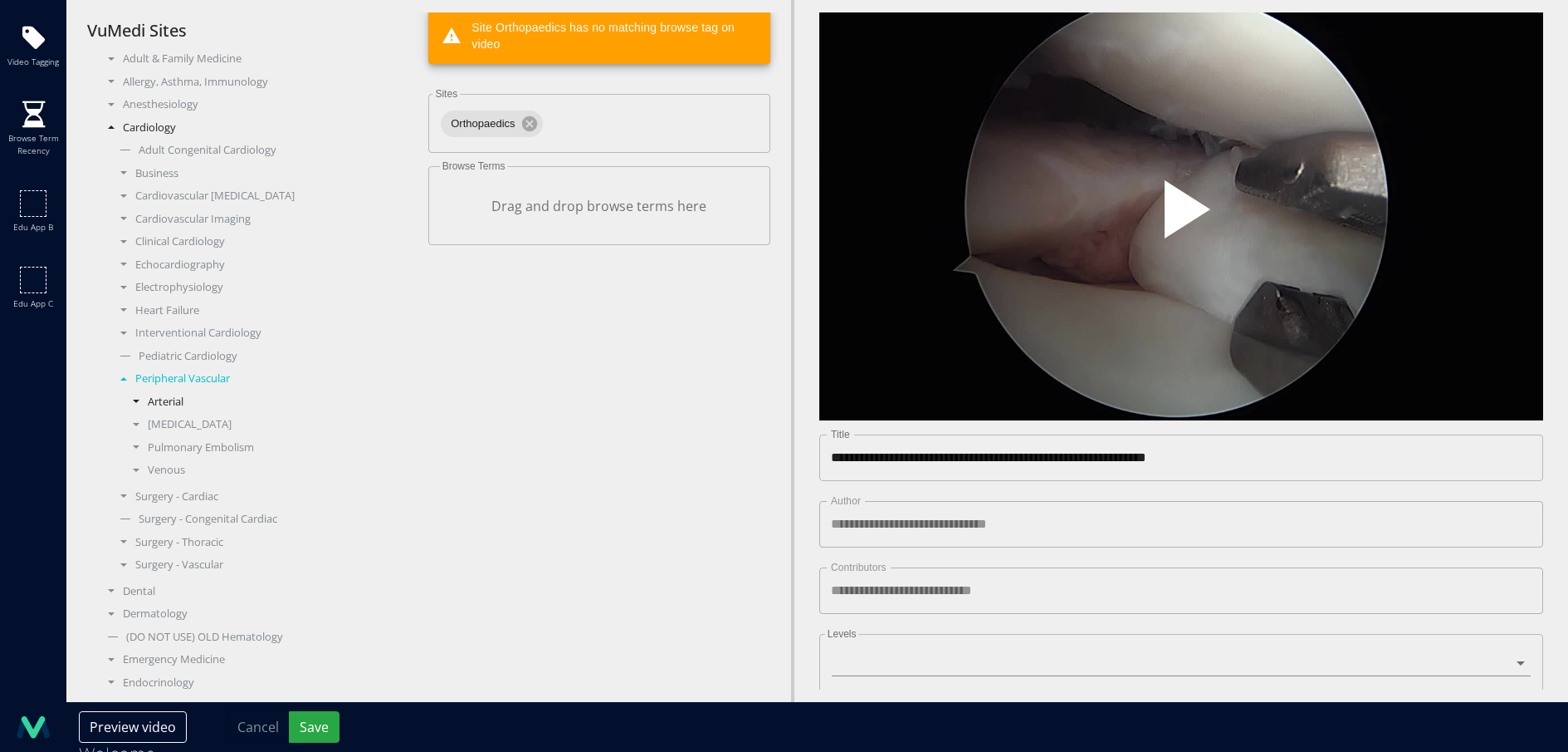
click at [156, 401] on div "Arterial" at bounding box center [270, 402] width 292 height 17
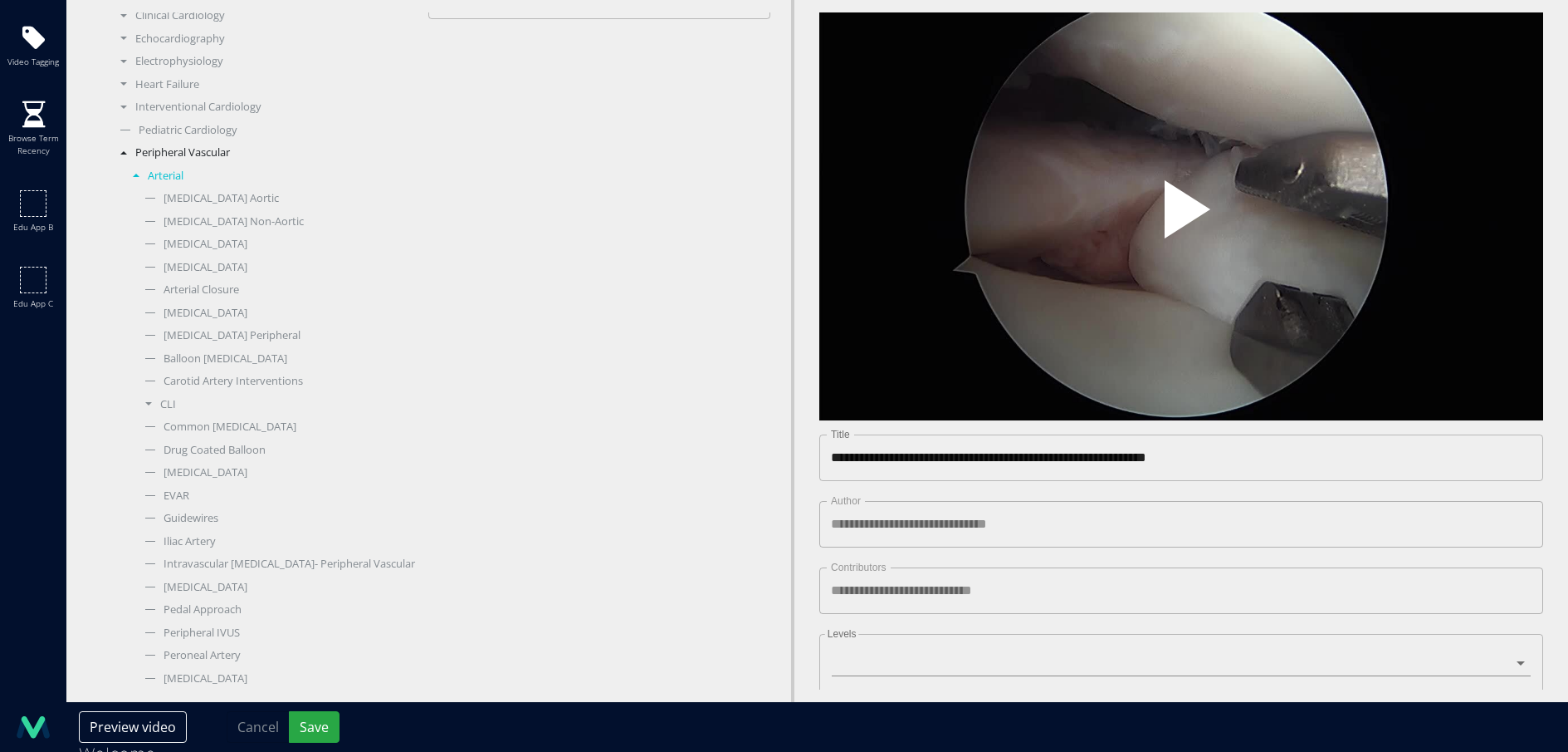
scroll to position [260, 0]
click at [160, 209] on div "Arterial" at bounding box center [270, 207] width 292 height 17
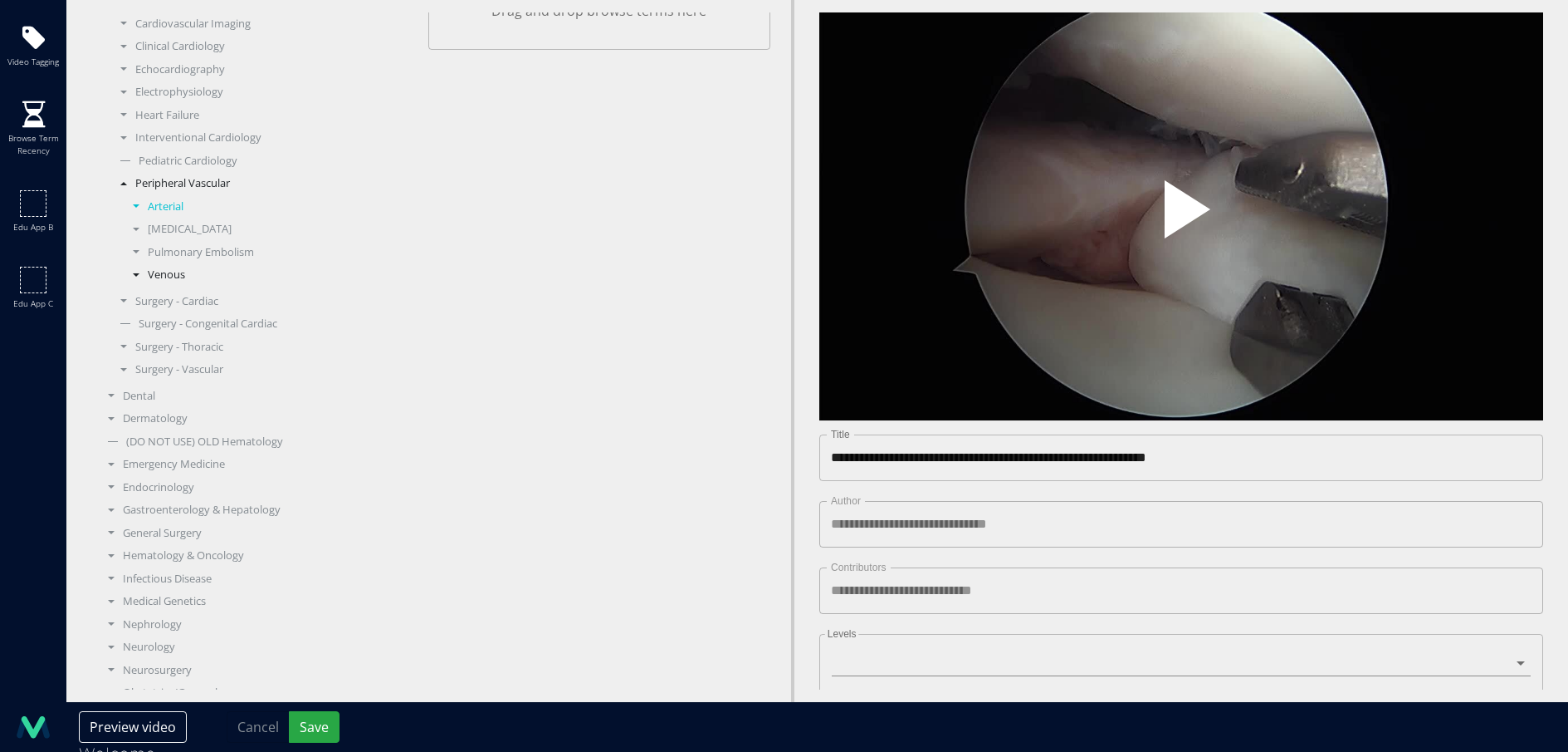
click at [172, 270] on div "Venous" at bounding box center [270, 275] width 292 height 17
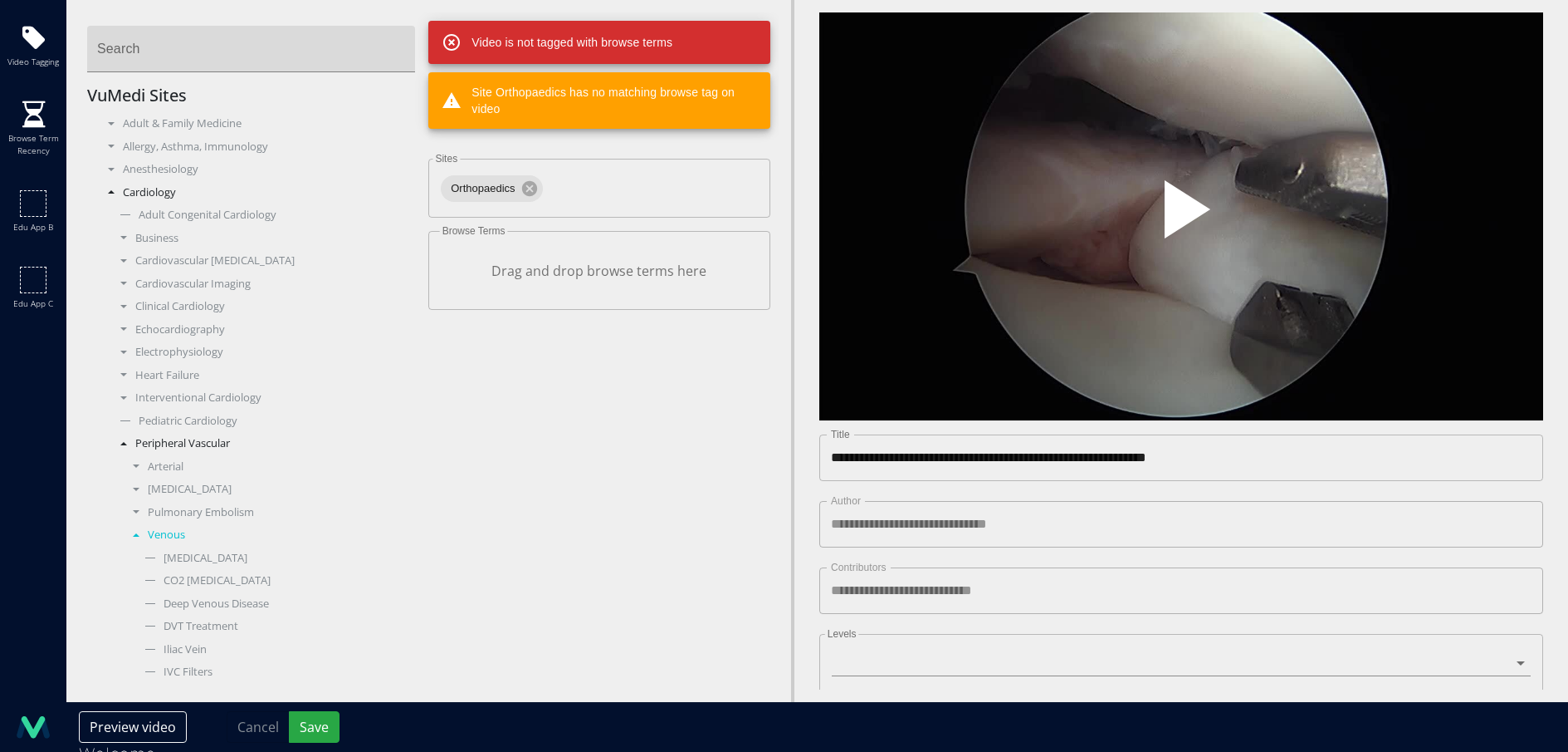
scroll to position [2, 0]
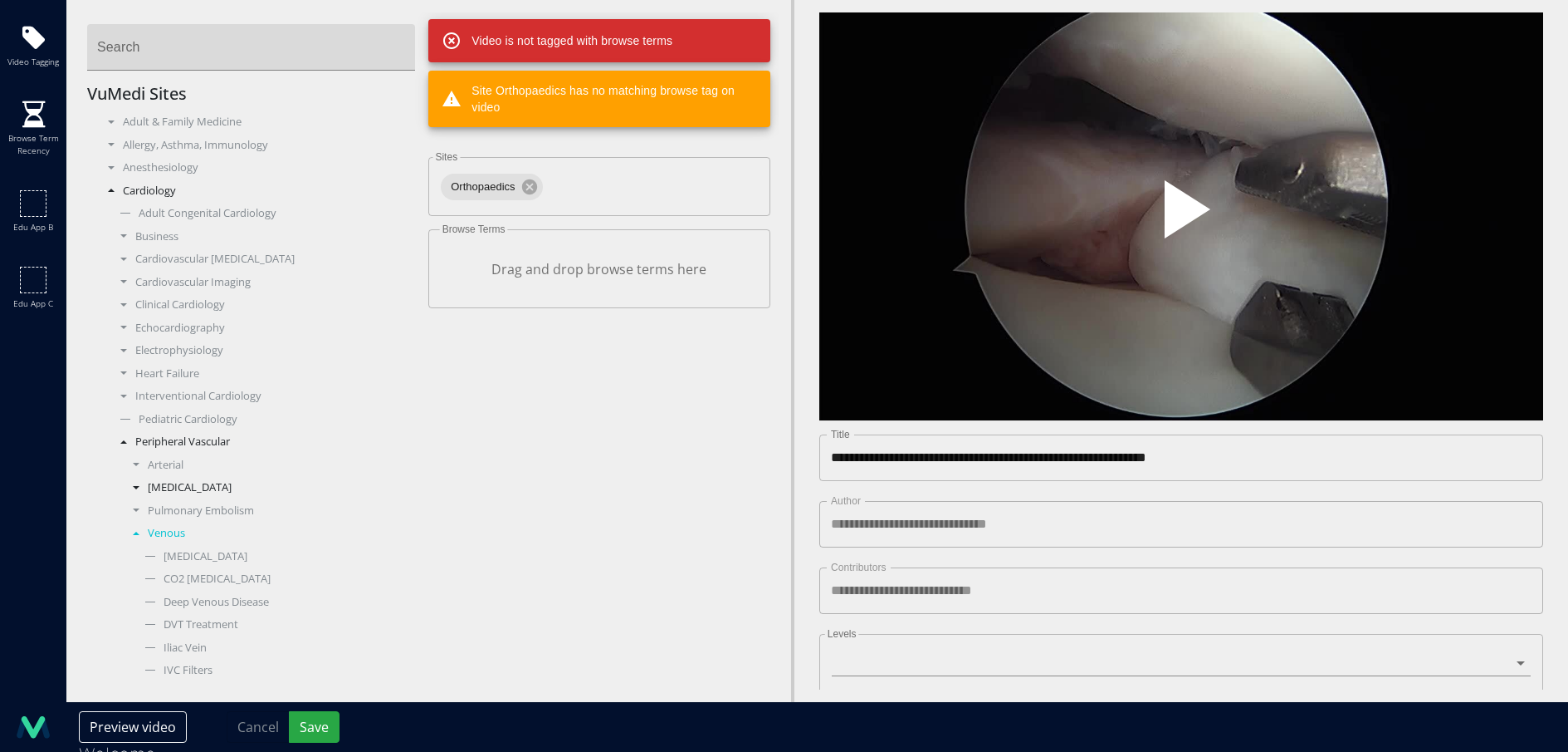
click at [179, 496] on div "Cerebrovascular Disease" at bounding box center [270, 488] width 292 height 24
click at [182, 490] on div "Cerebrovascular Disease" at bounding box center [270, 488] width 292 height 17
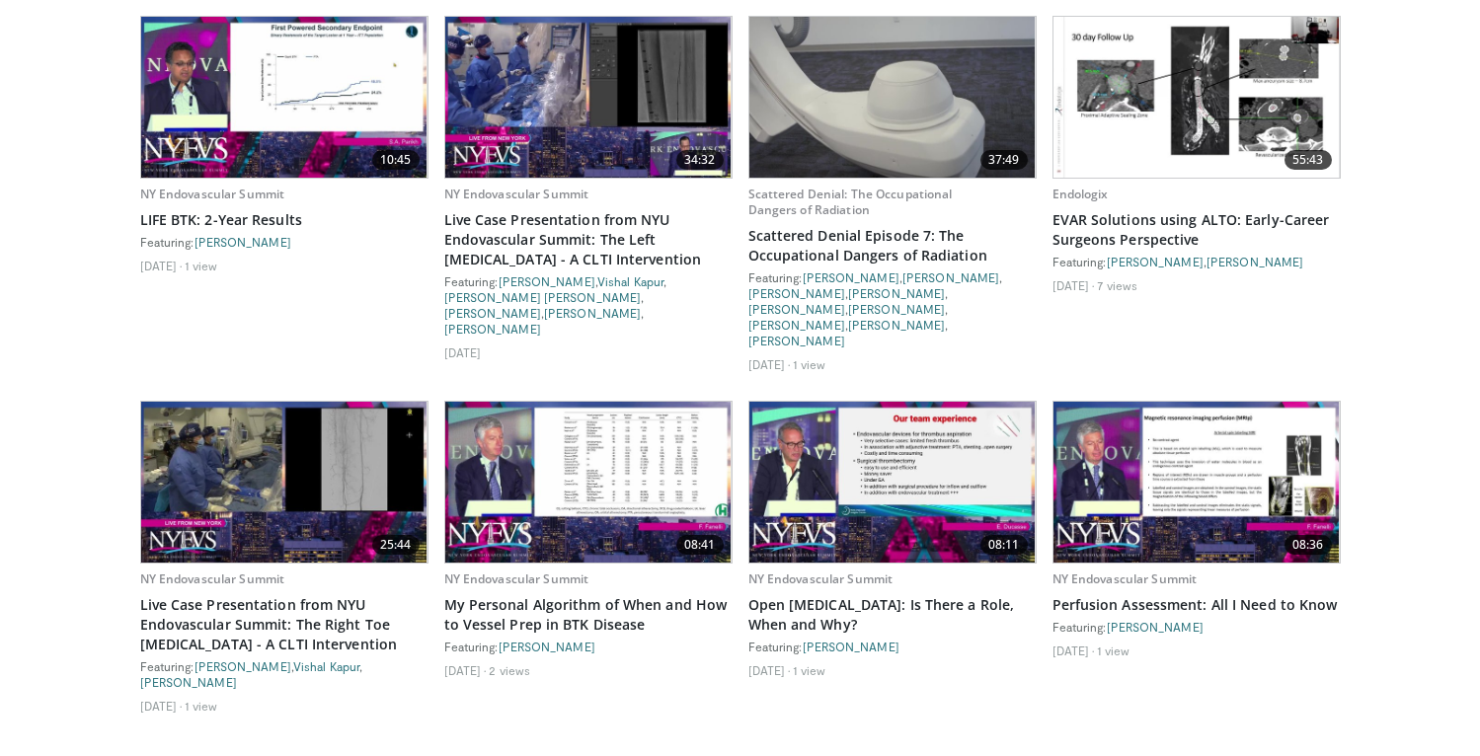
scroll to position [4663, 0]
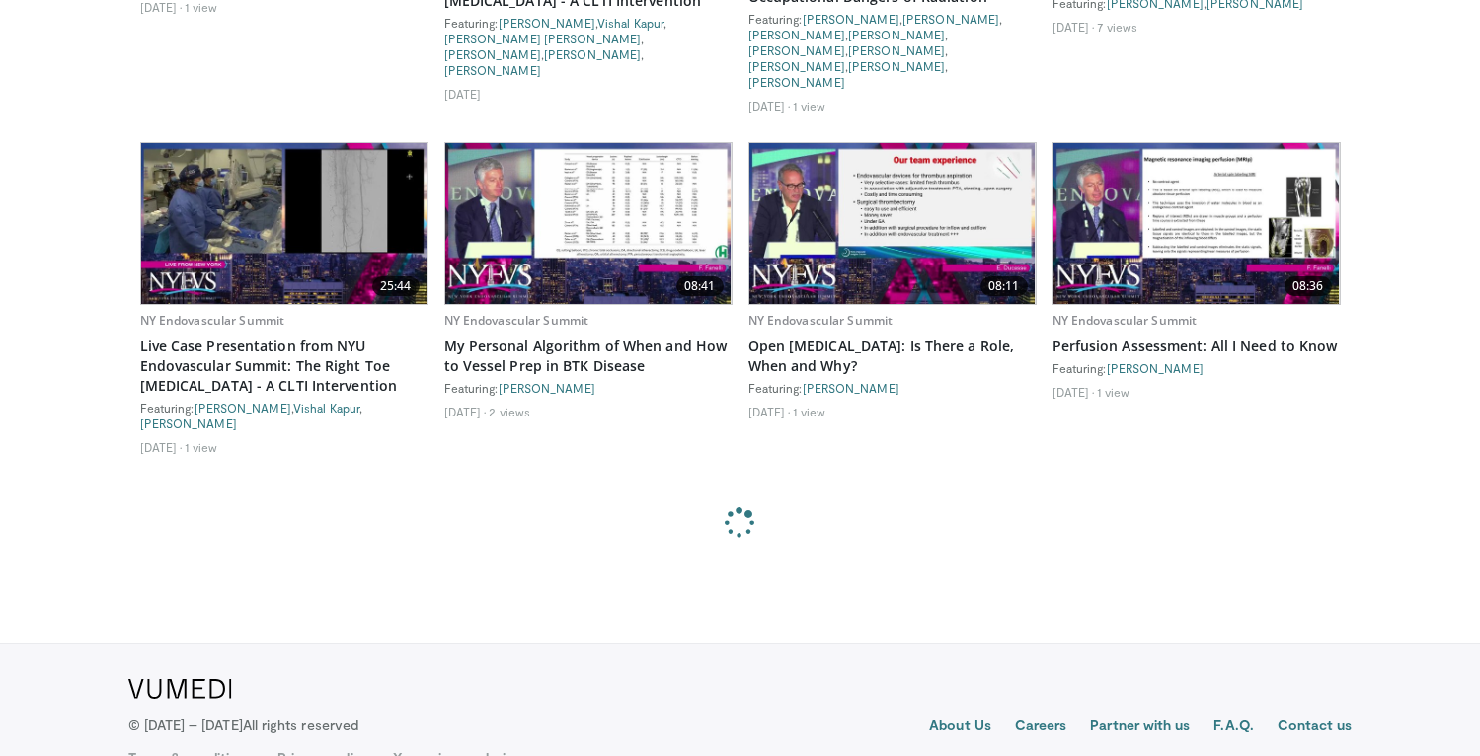
click at [468, 749] on link "Your privacy choices" at bounding box center [460, 759] width 135 height 20
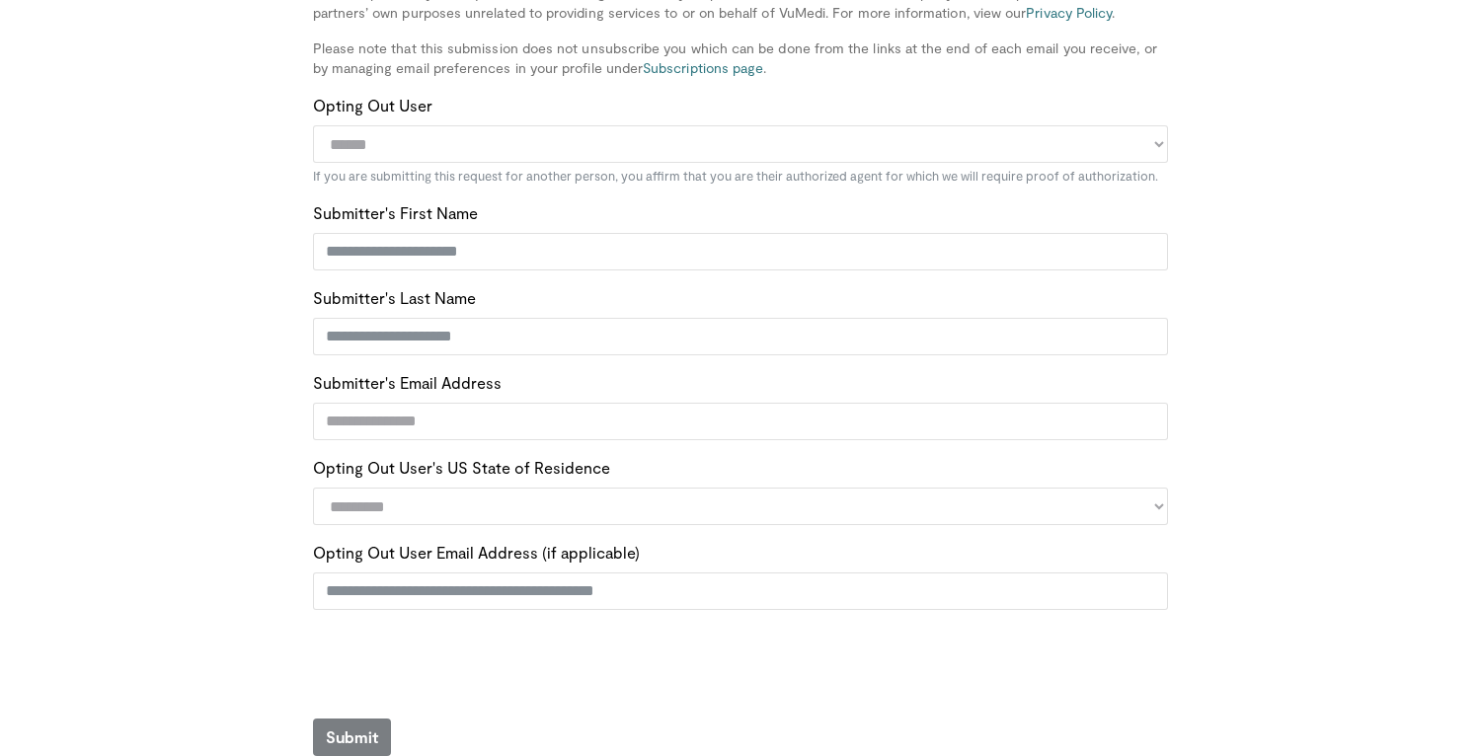
scroll to position [265, 0]
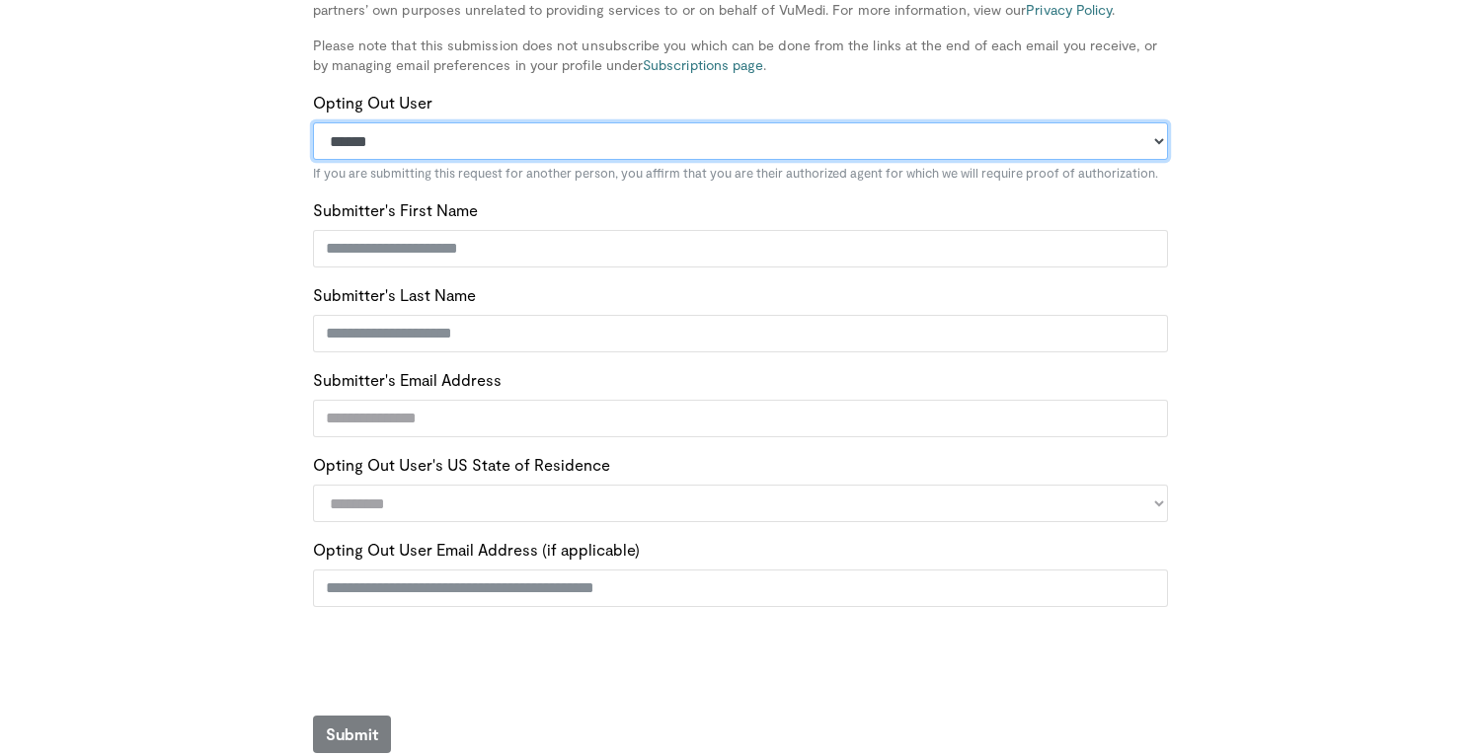
click at [418, 145] on select "**********" at bounding box center [740, 141] width 855 height 38
click at [425, 135] on select "**********" at bounding box center [740, 141] width 855 height 38
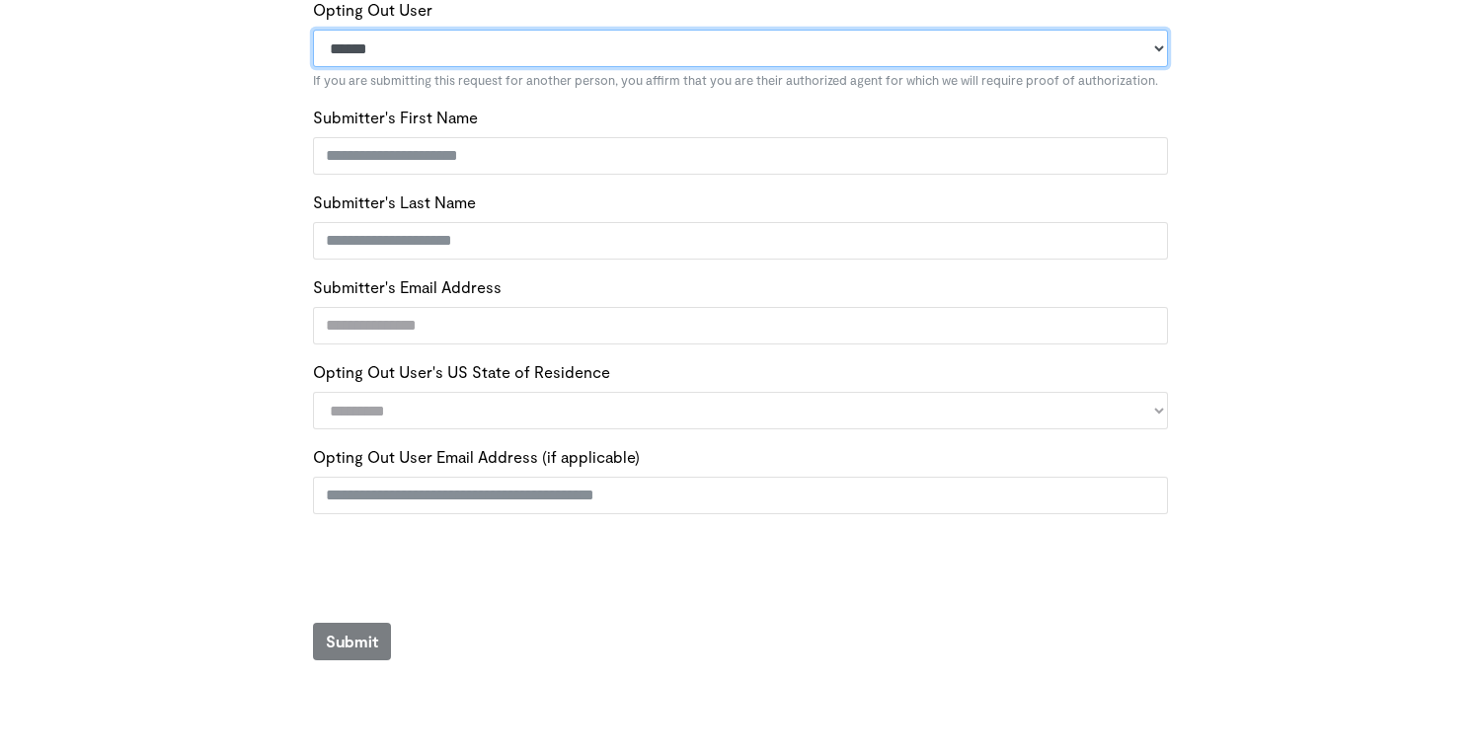
scroll to position [373, 0]
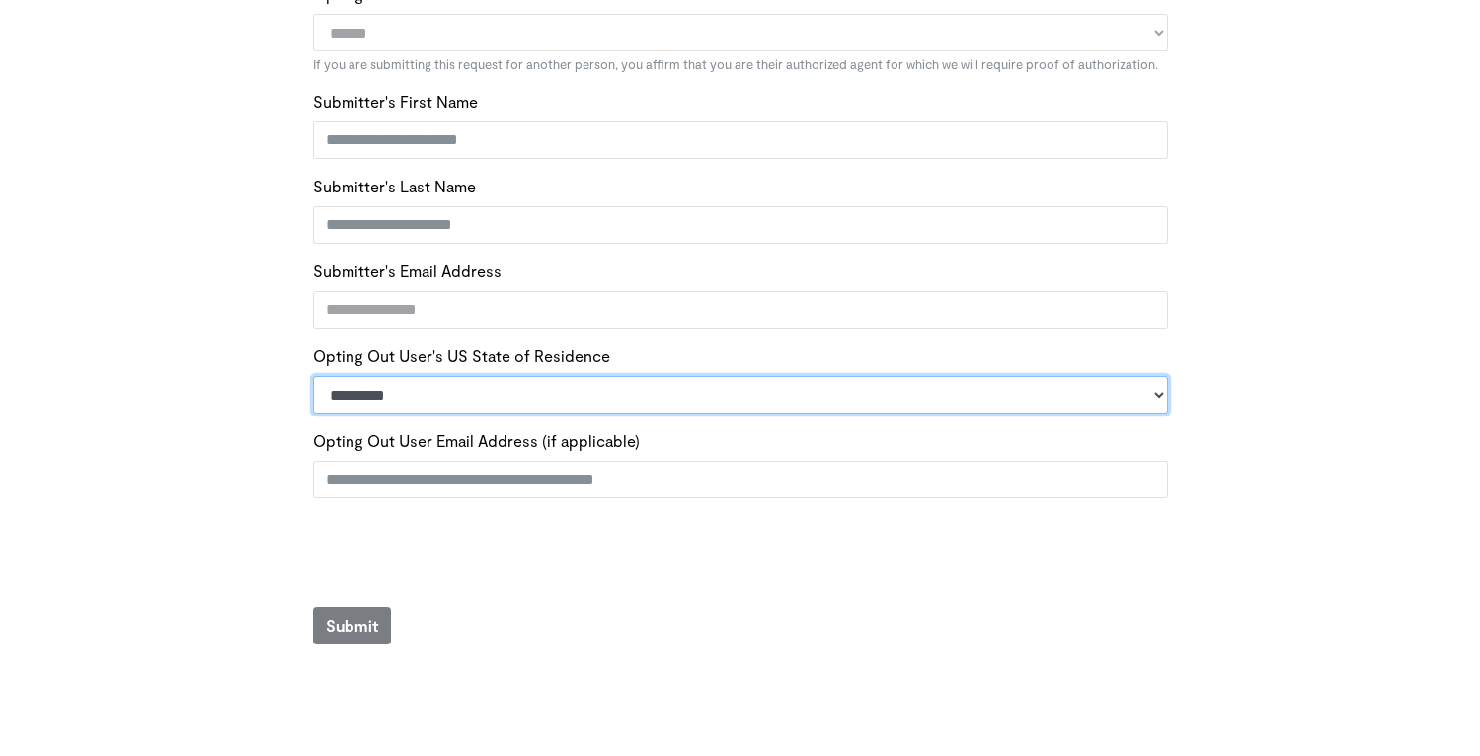
click at [395, 389] on select "**********" at bounding box center [740, 395] width 855 height 38
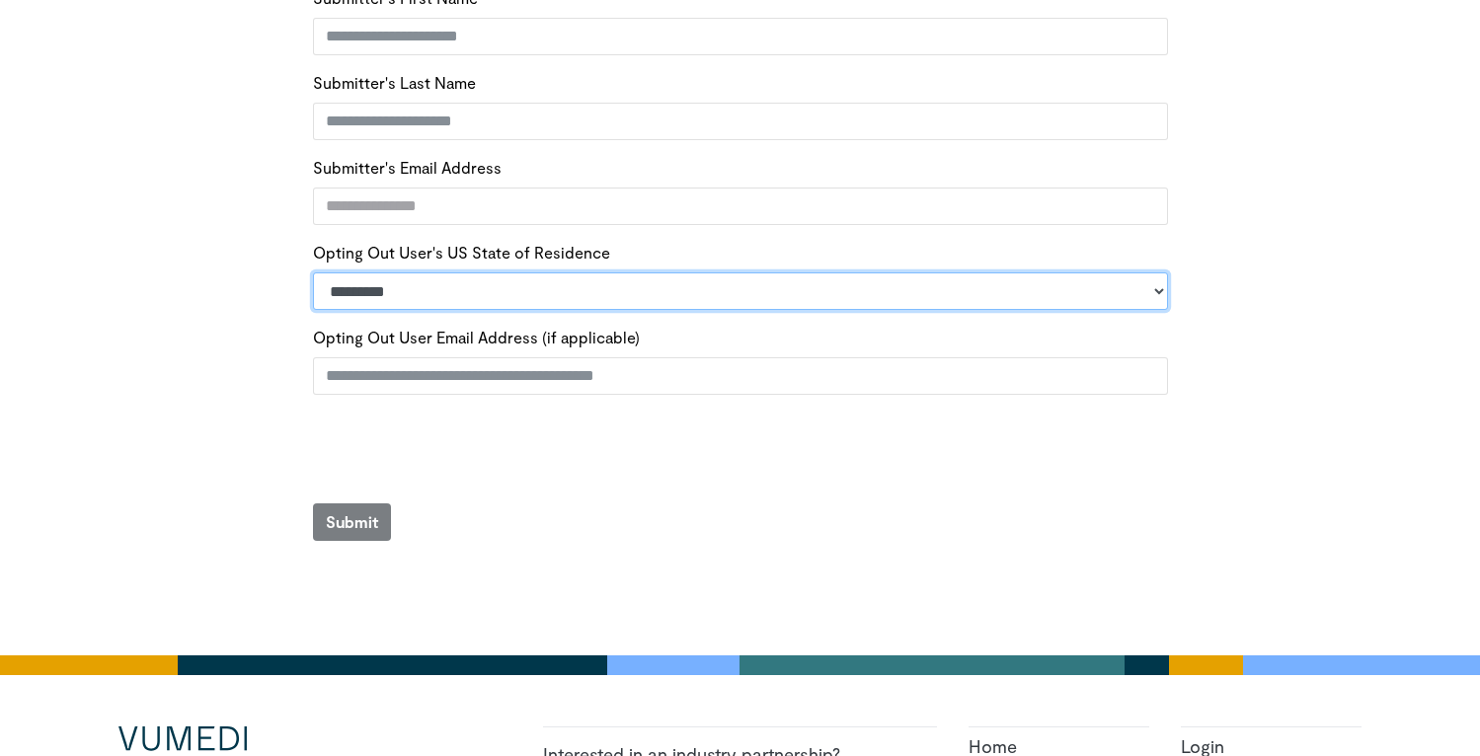
scroll to position [0, 0]
